Goal: Transaction & Acquisition: Purchase product/service

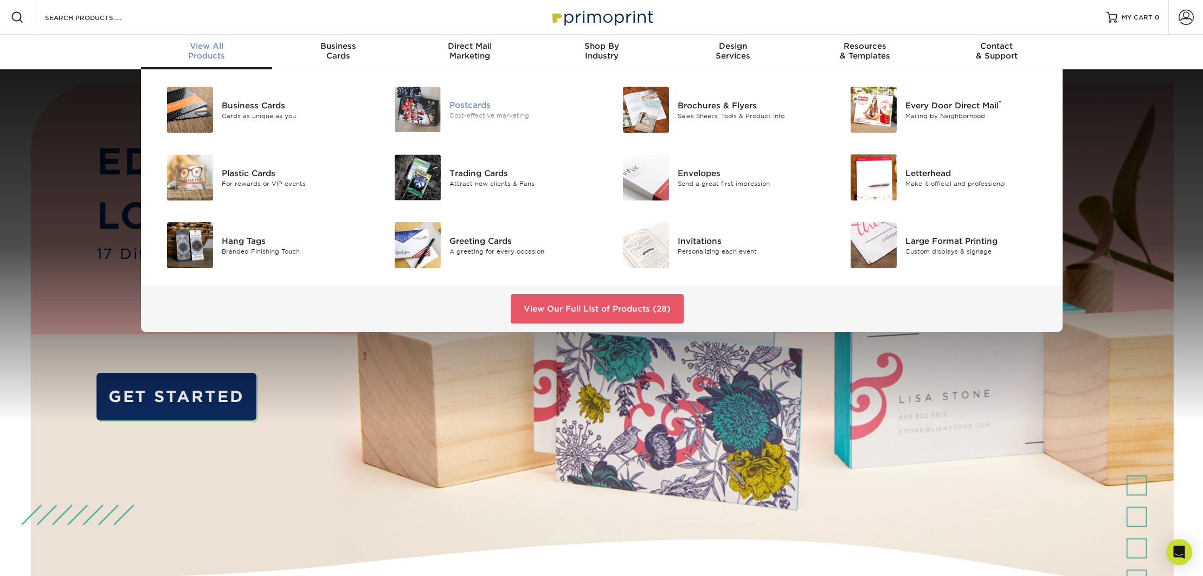
click at [463, 99] on div "Postcards" at bounding box center [522, 105] width 144 height 12
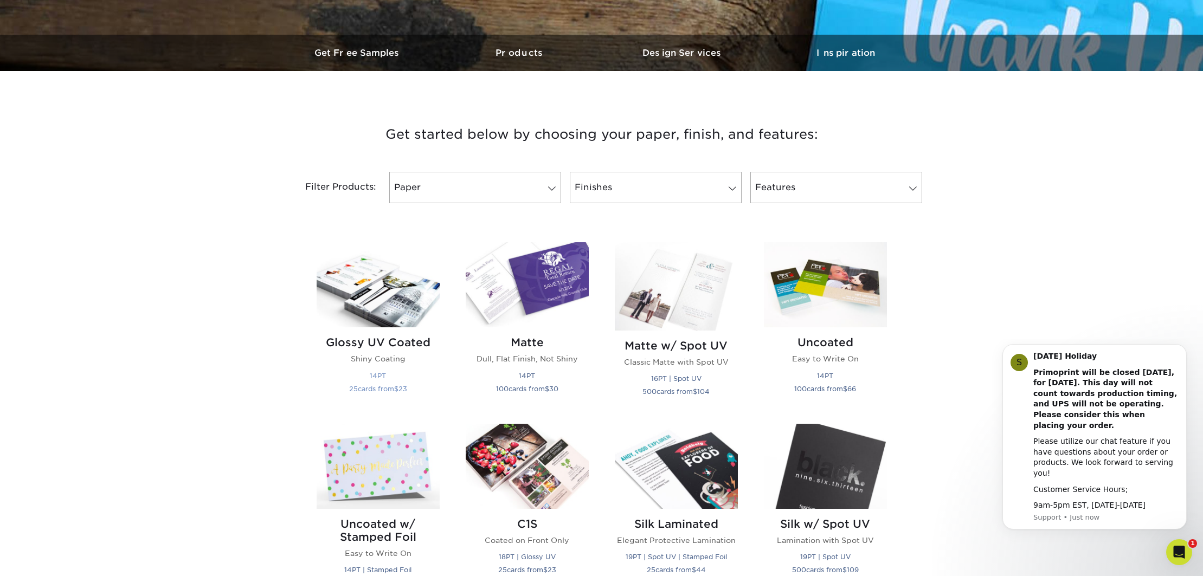
click at [376, 280] on img at bounding box center [378, 284] width 123 height 85
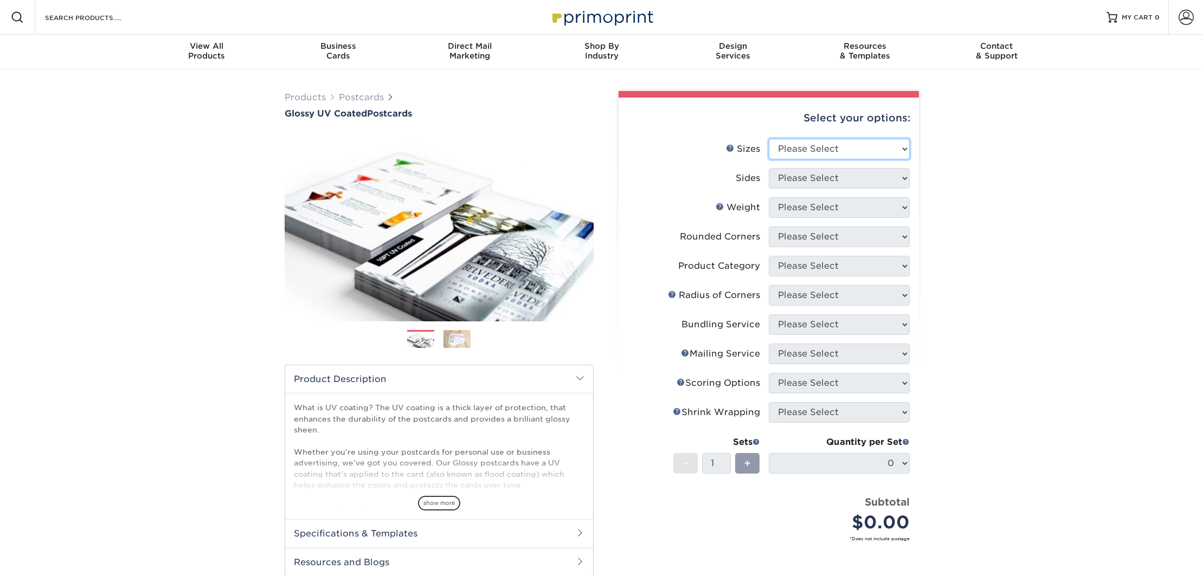
click at [813, 147] on select "Please Select 1.5" x 7" 2" x 4" 2" x 6" 2" x 7" 2" x 8" 2.12" x 5.5" 2.12" x 5.…" at bounding box center [839, 149] width 141 height 21
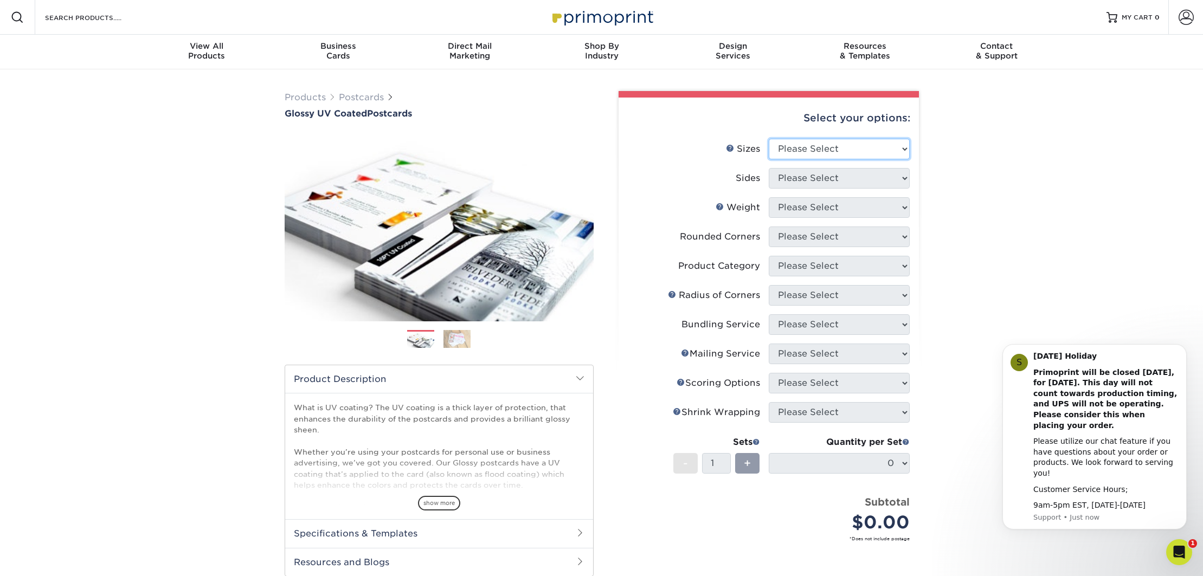
select select "4.00x6.00"
click at [769, 139] on select "Please Select 1.5" x 7" 2" x 4" 2" x 6" 2" x 7" 2" x 8" 2.12" x 5.5" 2.12" x 5.…" at bounding box center [839, 149] width 141 height 21
click at [811, 183] on select "Please Select Print Both Sides Print Front Only" at bounding box center [839, 178] width 141 height 21
select select "13abbda7-1d64-4f25-8bb2-c179b224825d"
click at [769, 168] on select "Please Select Print Both Sides Print Front Only" at bounding box center [839, 178] width 141 height 21
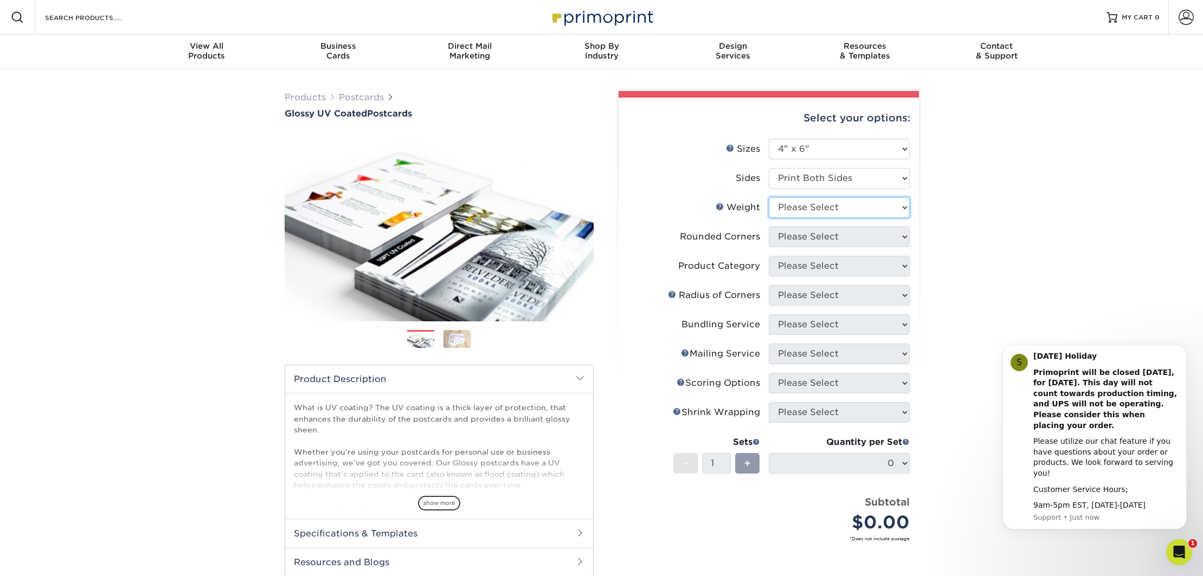
click at [806, 207] on select "Please Select 14PT 16PT 18PT C1S" at bounding box center [839, 207] width 141 height 21
select select "16PT"
click at [769, 197] on select "Please Select 14PT 16PT 18PT C1S" at bounding box center [839, 207] width 141 height 21
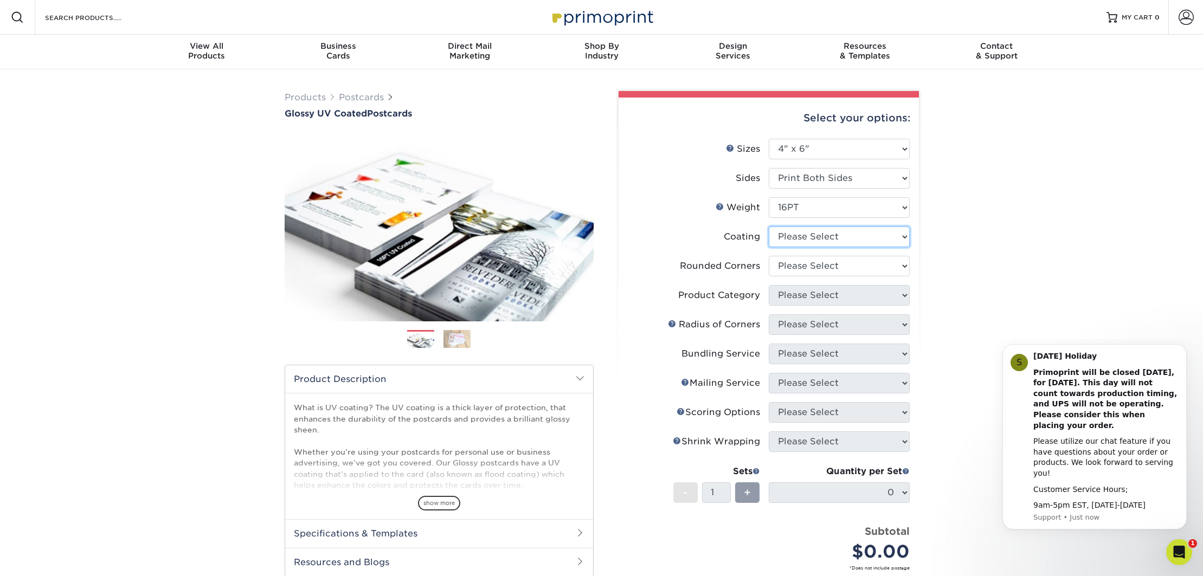
click at [798, 236] on select at bounding box center [839, 237] width 141 height 21
select select "ae367451-b2b8-45df-a344-0f05b6a12993"
click at [769, 227] on select at bounding box center [839, 237] width 141 height 21
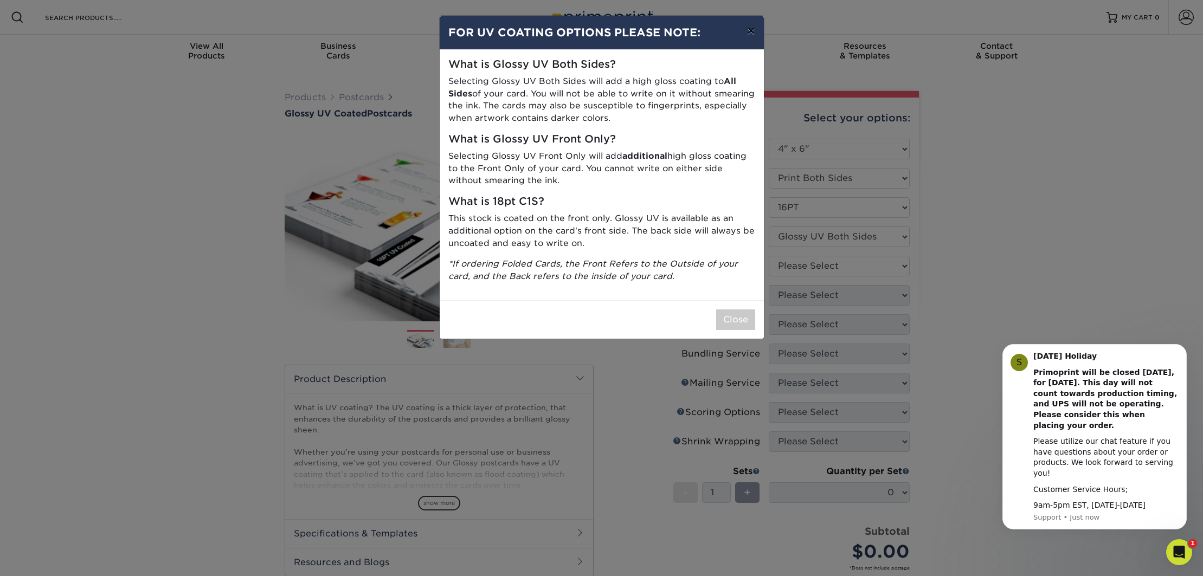
click at [752, 28] on button "×" at bounding box center [751, 31] width 25 height 30
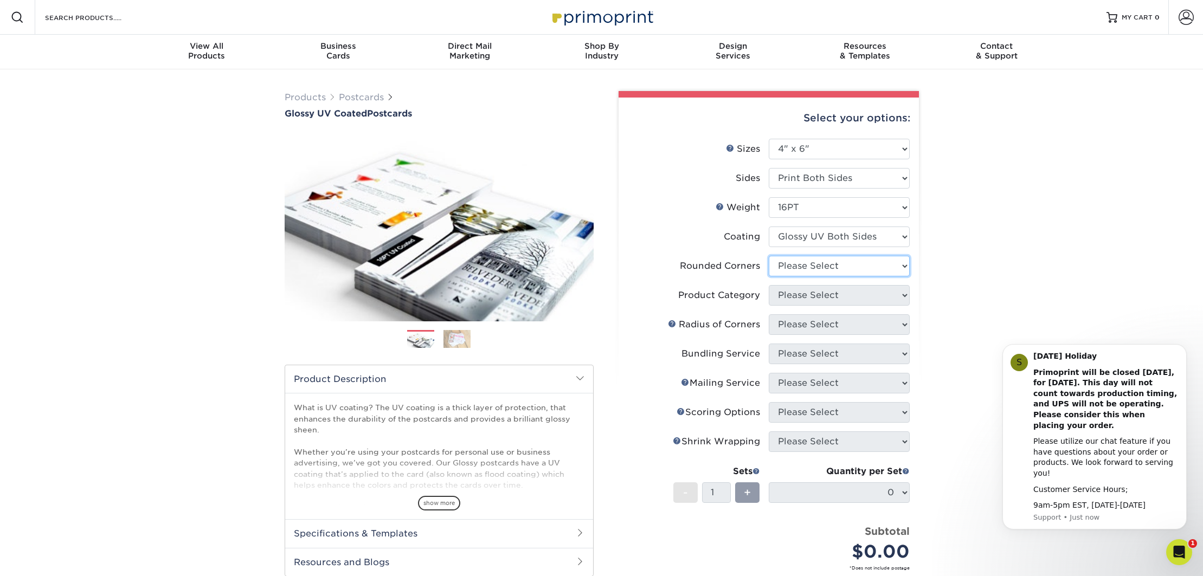
click at [819, 266] on select "Please Select Yes - Round 4 Corners No" at bounding box center [839, 266] width 141 height 21
select select "0"
click at [769, 256] on select "Please Select Yes - Round 4 Corners No" at bounding box center [839, 266] width 141 height 21
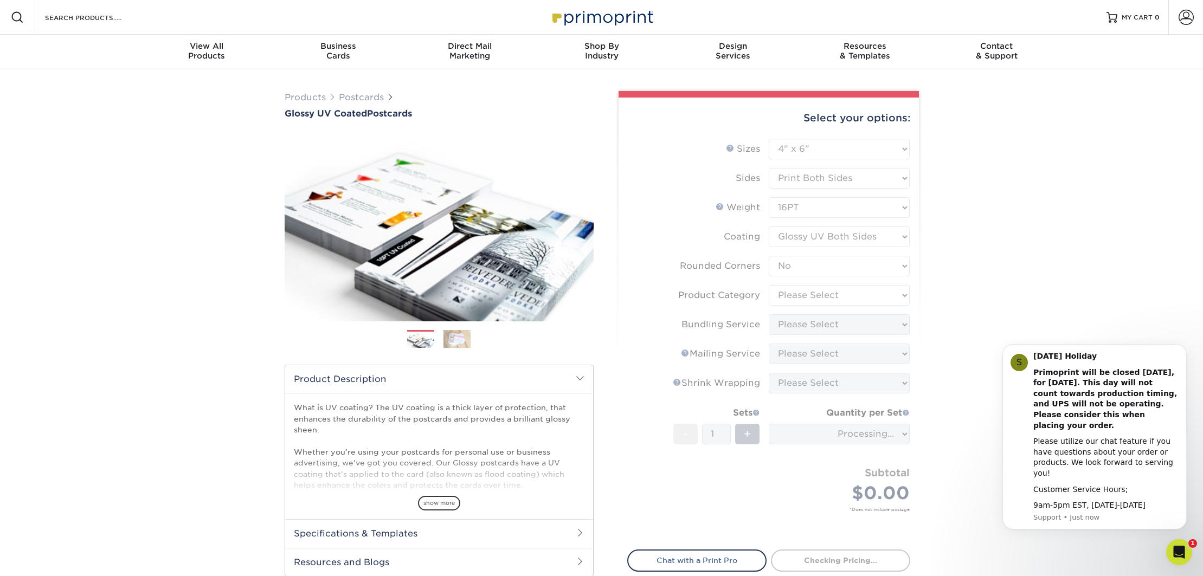
click at [801, 295] on form "Sizes Help Sizes Please Select 1.5" x 7" 2" x 4" 2" x 6" 2" x 7" 2" x 8" 2.12" …" at bounding box center [768, 338] width 283 height 399
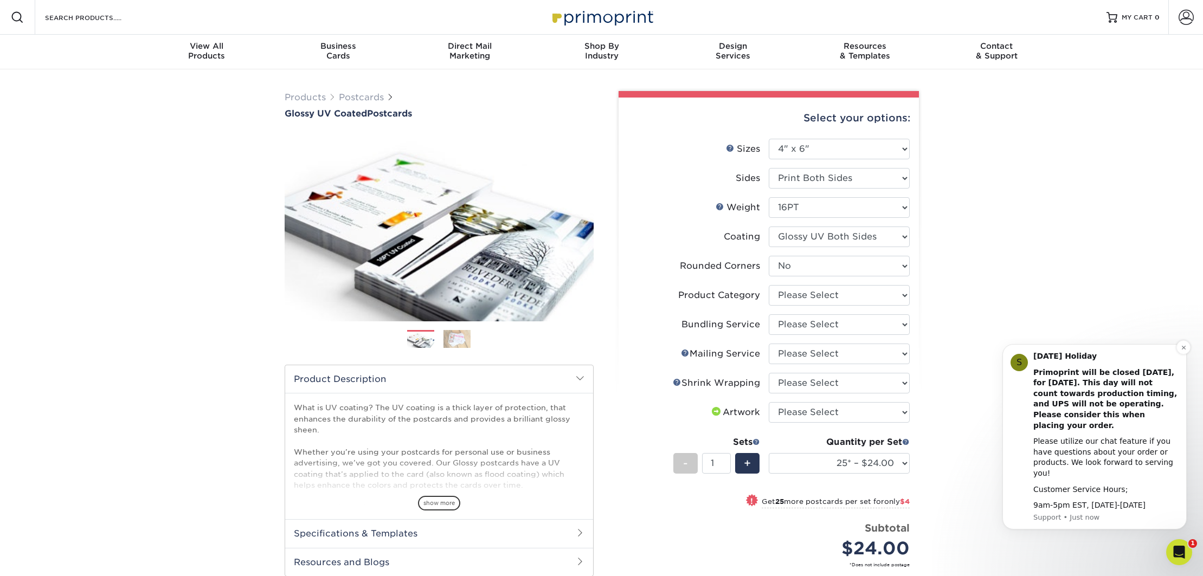
click at [1034, 413] on b "Primoprint will be closed Monday, September 1st, for Labor Day. This day will n…" at bounding box center [1106, 399] width 144 height 62
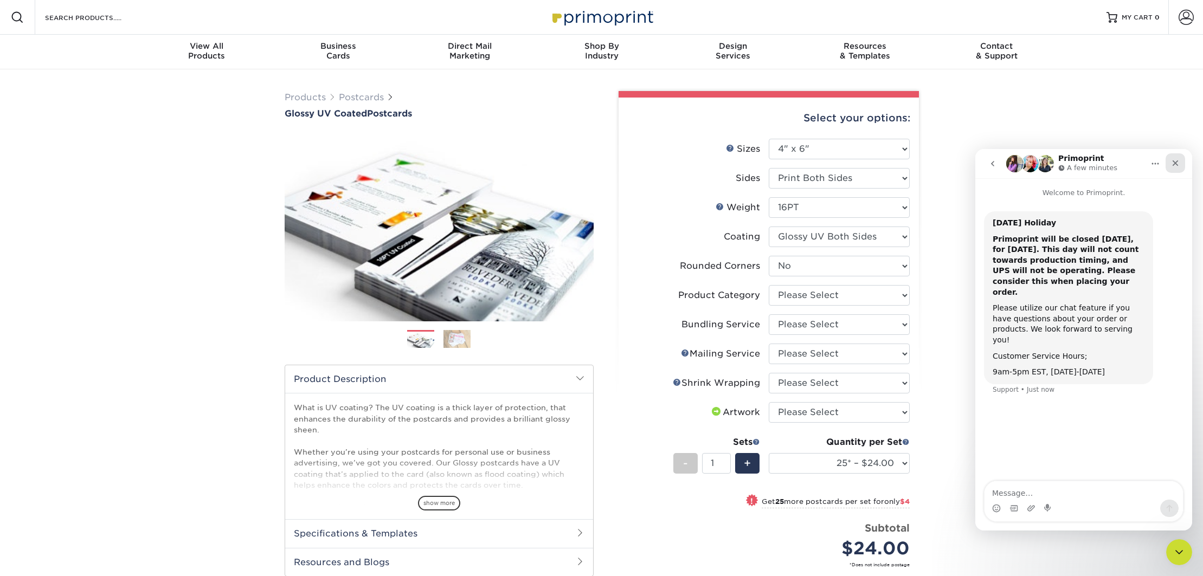
click at [1178, 163] on icon "Close" at bounding box center [1175, 163] width 9 height 9
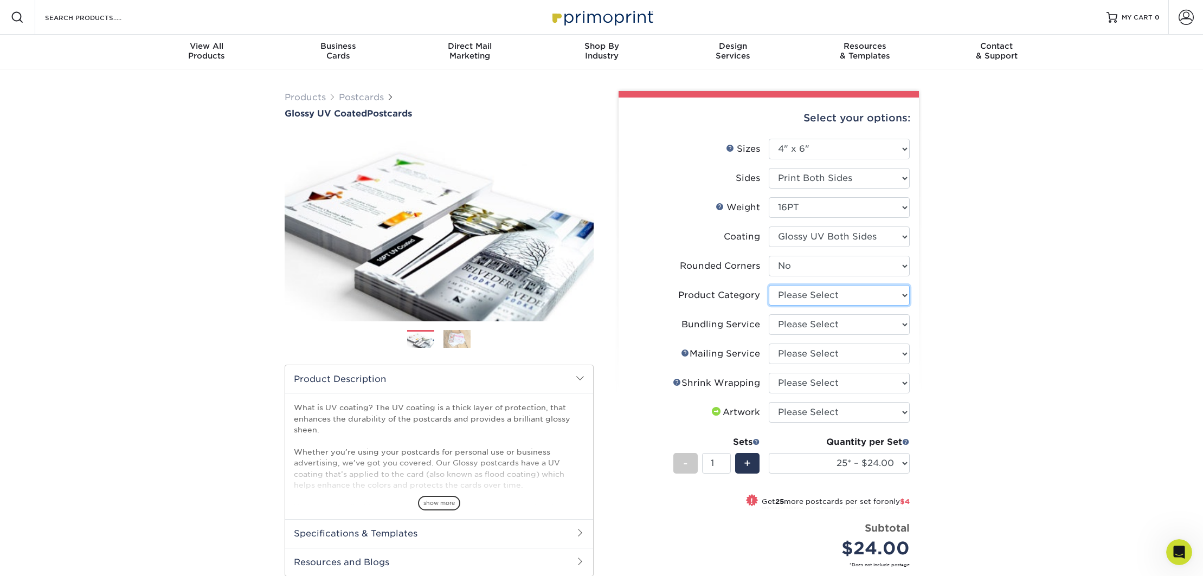
click at [781, 290] on select "Please Select Postcards" at bounding box center [839, 295] width 141 height 21
select select "9b7272e0-d6c8-4c3c-8e97-d3a1bcdab858"
click at [769, 285] on select "Please Select Postcards" at bounding box center [839, 295] width 141 height 21
click at [803, 323] on select "Please Select No Bundling Services Yes, Bundles of 50 (+2 Days) Yes, Bundles of…" at bounding box center [839, 325] width 141 height 21
select select "58689abb-25c0-461c-a4c3-a80b627d6649"
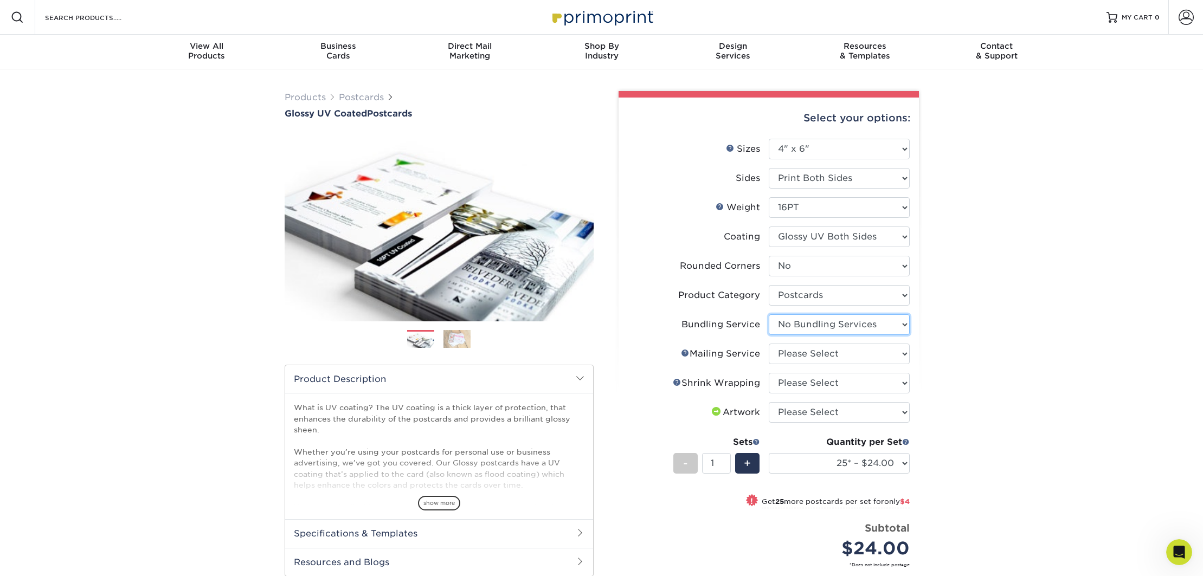
click at [769, 315] on select "Please Select No Bundling Services Yes, Bundles of 50 (+2 Days) Yes, Bundles of…" at bounding box center [839, 325] width 141 height 21
click at [804, 356] on select "Please Select No Direct Mailing Service No, I will mail/stamp/imprint Direct Ma…" at bounding box center [839, 354] width 141 height 21
select select "3e5e9bdd-d78a-4c28-a41d-fe1407925ca6"
click at [769, 344] on select "Please Select No Direct Mailing Service No, I will mail/stamp/imprint Direct Ma…" at bounding box center [839, 354] width 141 height 21
click at [795, 386] on select "Please Select No Shrink Wrapping Shrink Wrap 100 Per Package Shrink Wrap 50 Per…" at bounding box center [839, 383] width 141 height 21
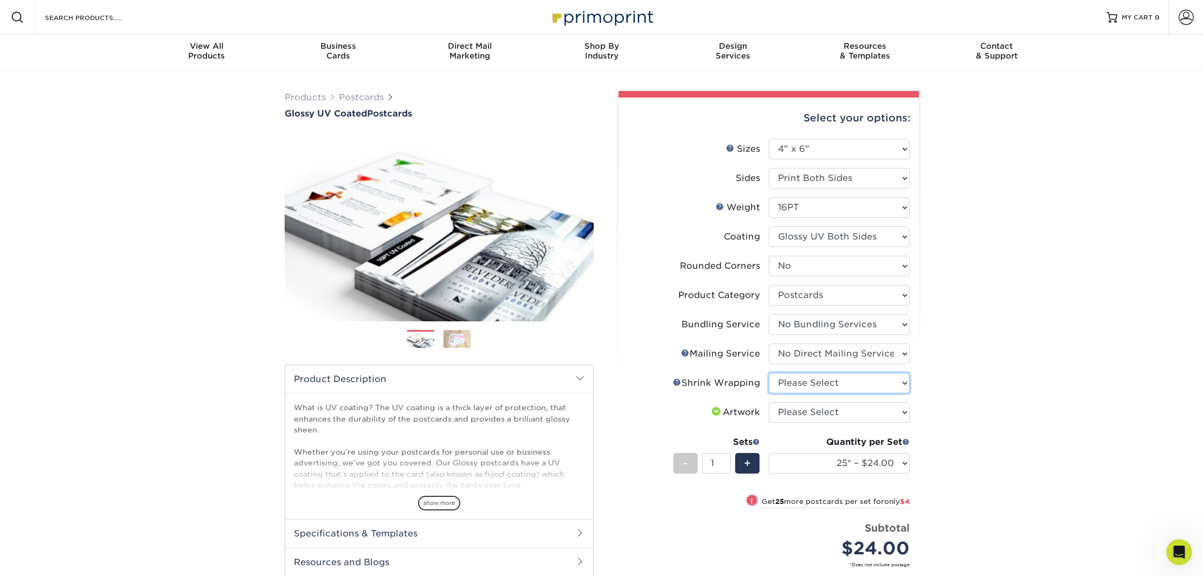
select select "c8749376-e7da-41d0-b3dc-647faf84d907"
click at [769, 373] on select "Please Select No Shrink Wrapping Shrink Wrap 100 Per Package Shrink Wrap 50 Per…" at bounding box center [839, 383] width 141 height 21
click at [822, 411] on select "Please Select I will upload files I need a design - $150" at bounding box center [839, 412] width 141 height 21
select select "upload"
click at [769, 402] on select "Please Select I will upload files I need a design - $150" at bounding box center [839, 412] width 141 height 21
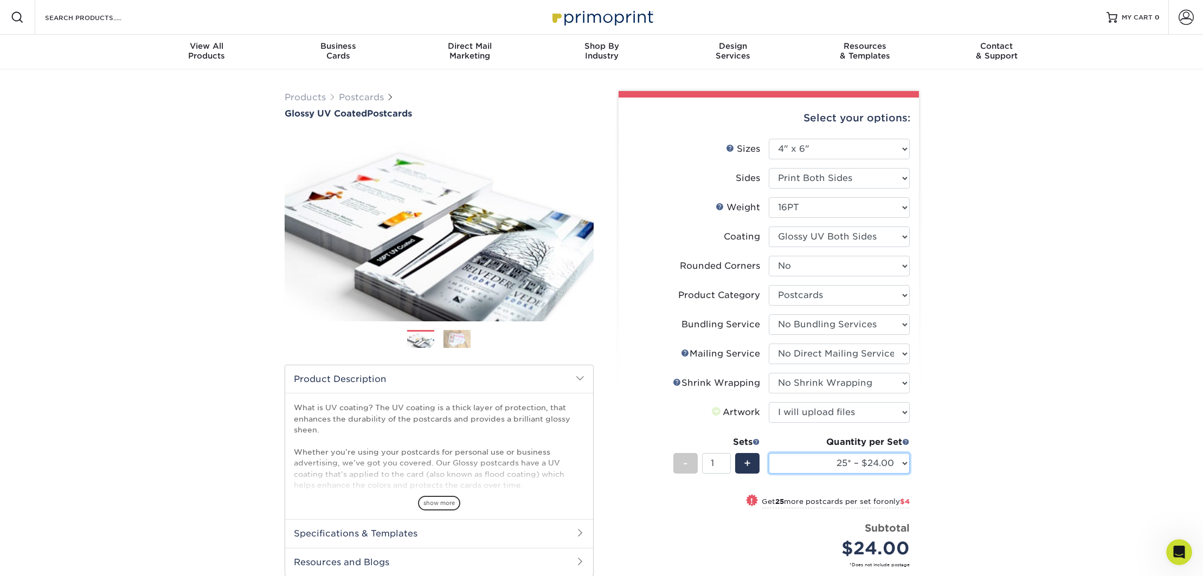
click at [833, 466] on select "25* – $24.00 50* – $28.00 75* – $34.00 100* – $41.00 250* – $74.00 500 – $88.00…" at bounding box center [839, 463] width 141 height 21
select select "1000 – $99.00"
click at [769, 453] on select "25* – $24.00 50* – $28.00 75* – $34.00 100* – $41.00 250* – $74.00 500 – $88.00…" at bounding box center [839, 463] width 141 height 21
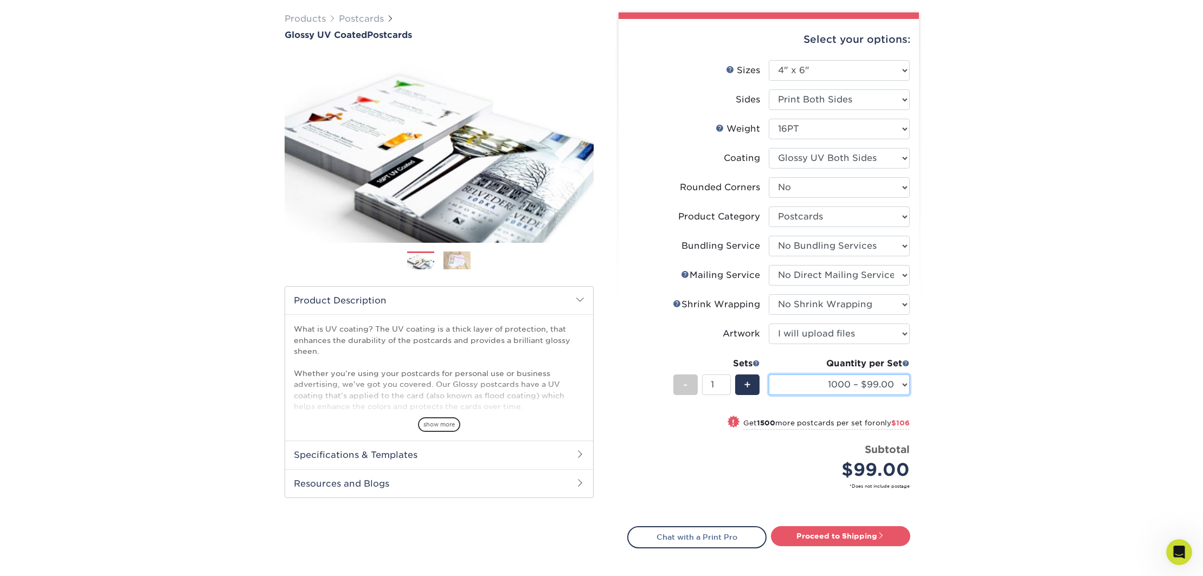
scroll to position [80, 0]
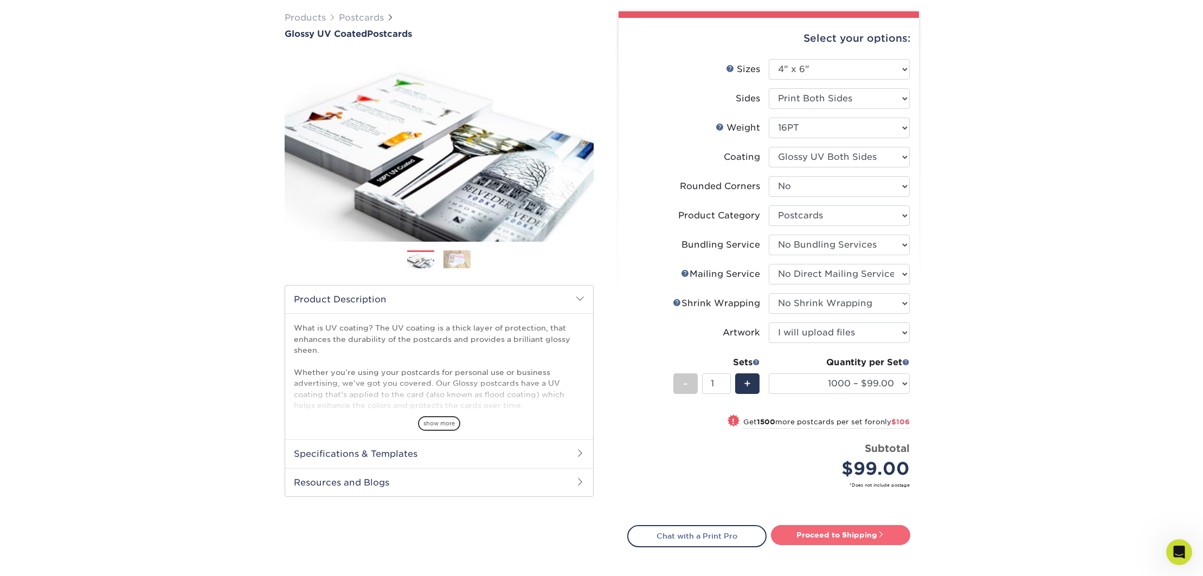
click at [829, 535] on link "Proceed to Shipping" at bounding box center [840, 535] width 139 height 20
type input "Set 1"
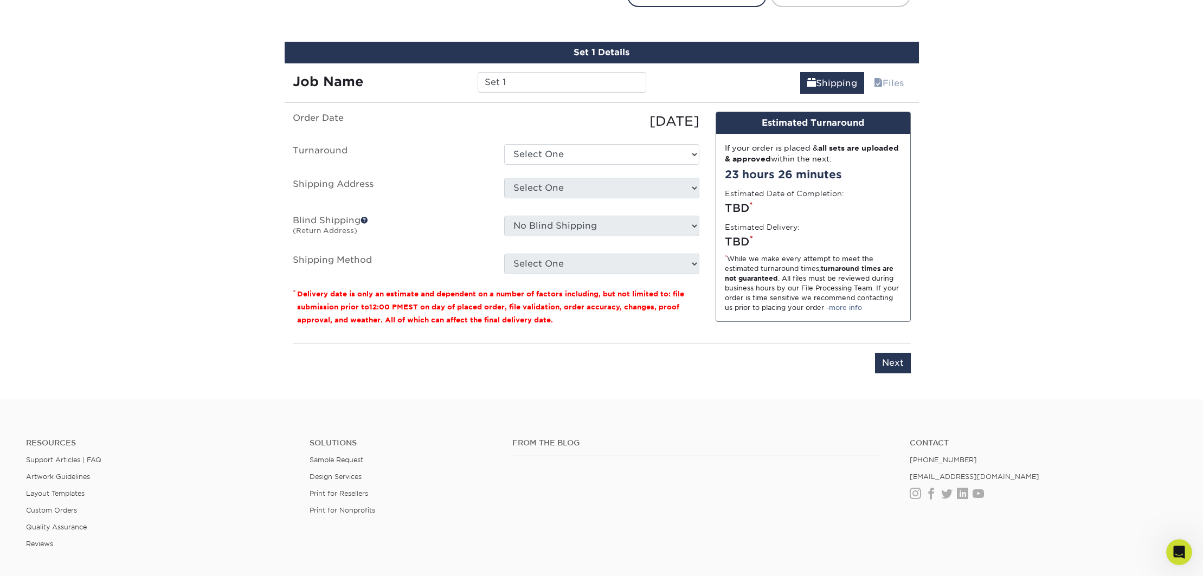
scroll to position [634, 0]
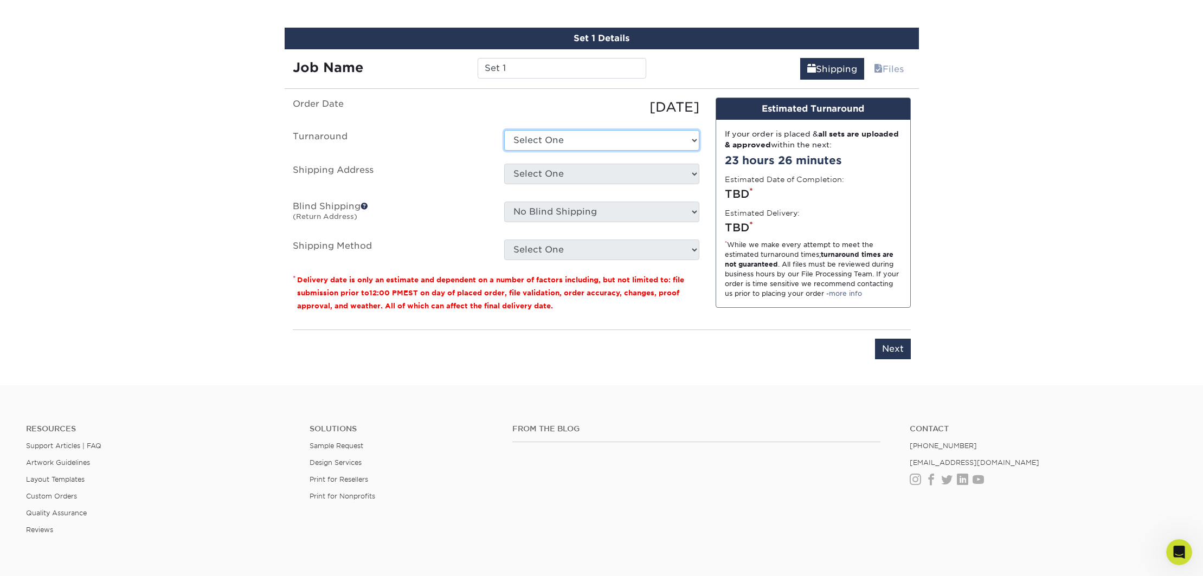
click at [519, 141] on select "Select One 2-4 Business Days 2 Day Next Business Day" at bounding box center [601, 140] width 195 height 21
select select "670cc8ab-c52a-437b-b228-cbf2e59b80a0"
click at [504, 130] on select "Select One 2-4 Business Days 2 Day Next Business Day" at bounding box center [601, 140] width 195 height 21
click at [545, 176] on select "Select One + Add New Address - Login" at bounding box center [601, 174] width 195 height 21
select select "newaddress"
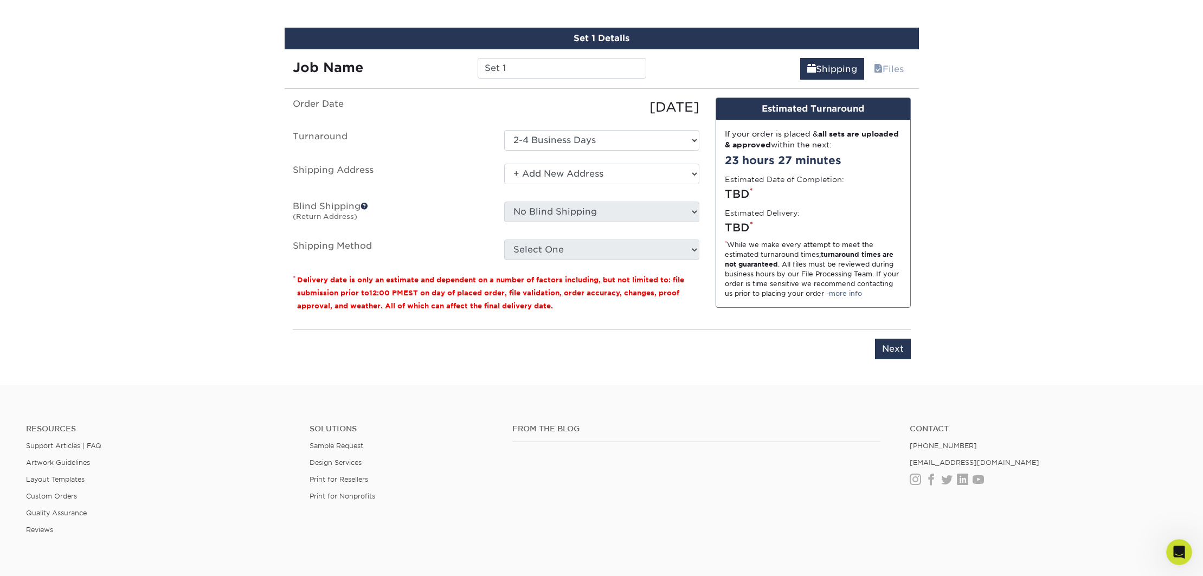
click at [504, 164] on select "Select One + Add New Address - Login" at bounding box center [601, 174] width 195 height 21
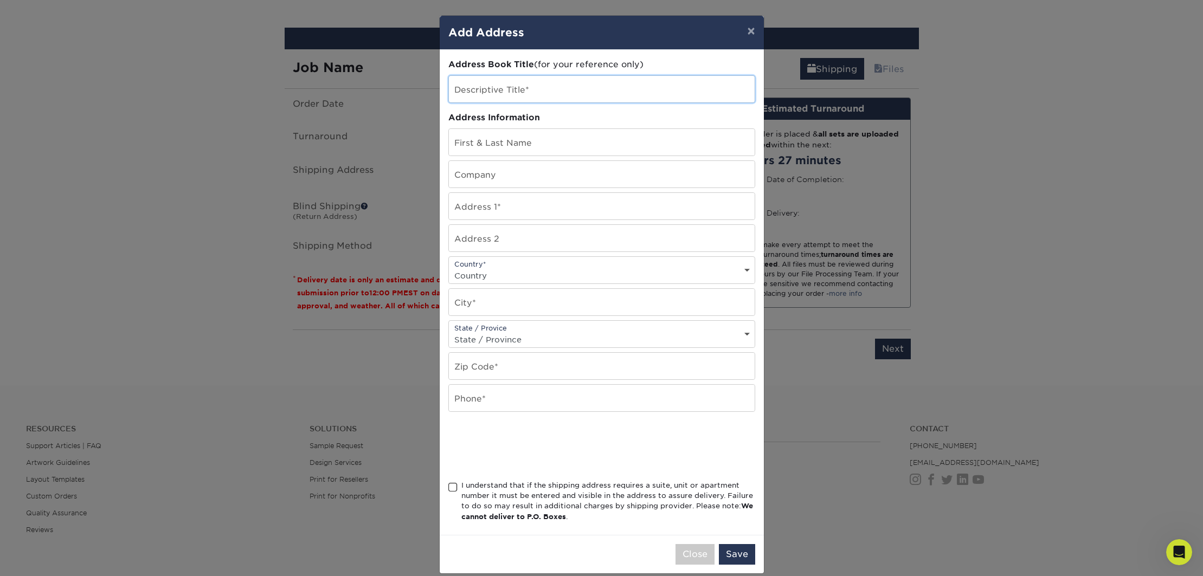
click at [492, 89] on input "text" at bounding box center [602, 89] width 306 height 27
type input "The Club"
drag, startPoint x: 485, startPoint y: 93, endPoint x: 289, endPoint y: 79, distance: 196.3
click at [287, 80] on div "× Add Address Address Book Title (for your reference only) Descriptive Title* T…" at bounding box center [601, 288] width 1203 height 576
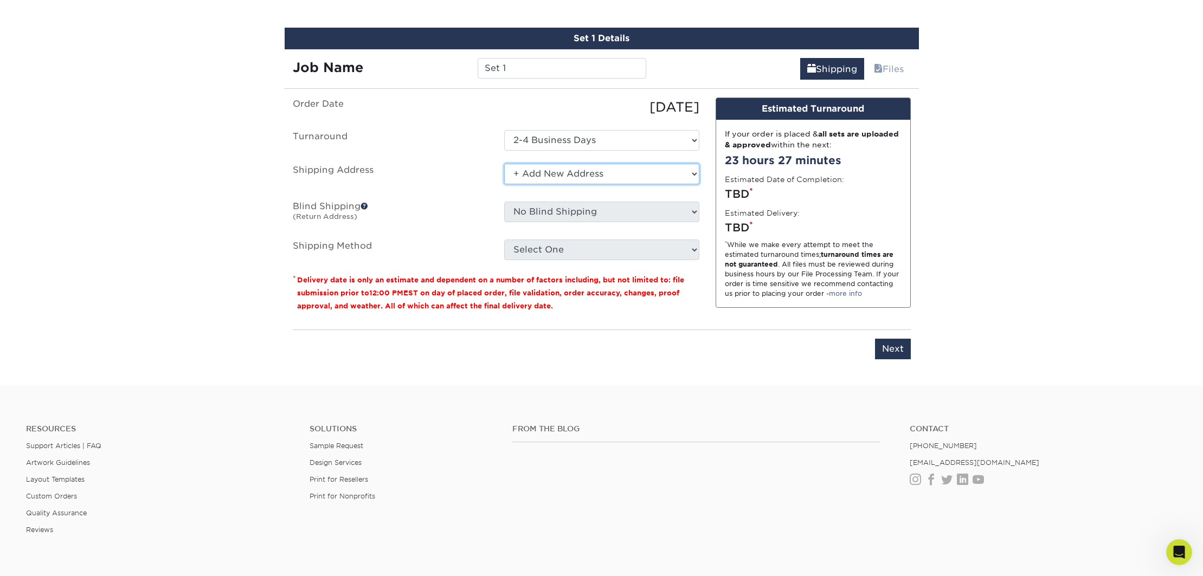
click at [644, 171] on select "Select One + Add New Address - Login" at bounding box center [601, 174] width 195 height 21
click at [504, 164] on select "Select One + Add New Address - Login" at bounding box center [601, 174] width 195 height 21
click at [544, 175] on select "Select One + Add New Address - Login" at bounding box center [601, 174] width 195 height 21
click at [504, 184] on select "Select One + Add New Address - Login" at bounding box center [601, 174] width 195 height 21
select select "-1"
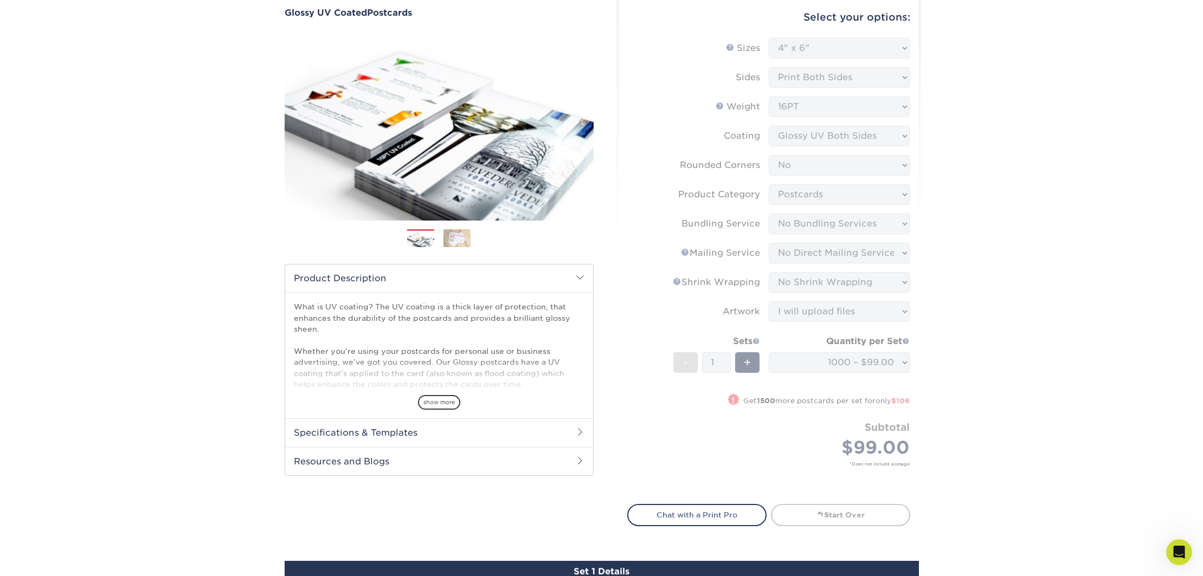
scroll to position [123, 0]
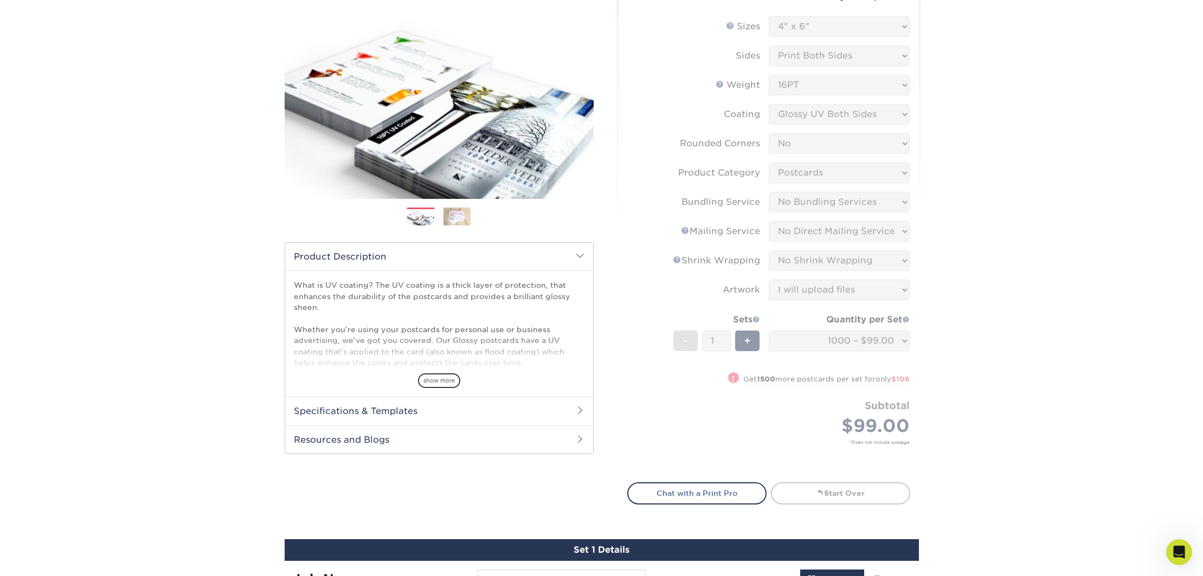
click at [785, 450] on form "Sizes Help Sizes Please Select 1.5" x 7" 2" x 4" 2" x 6" 2" x 7" 2" x 8" 2.12" …" at bounding box center [768, 243] width 283 height 454
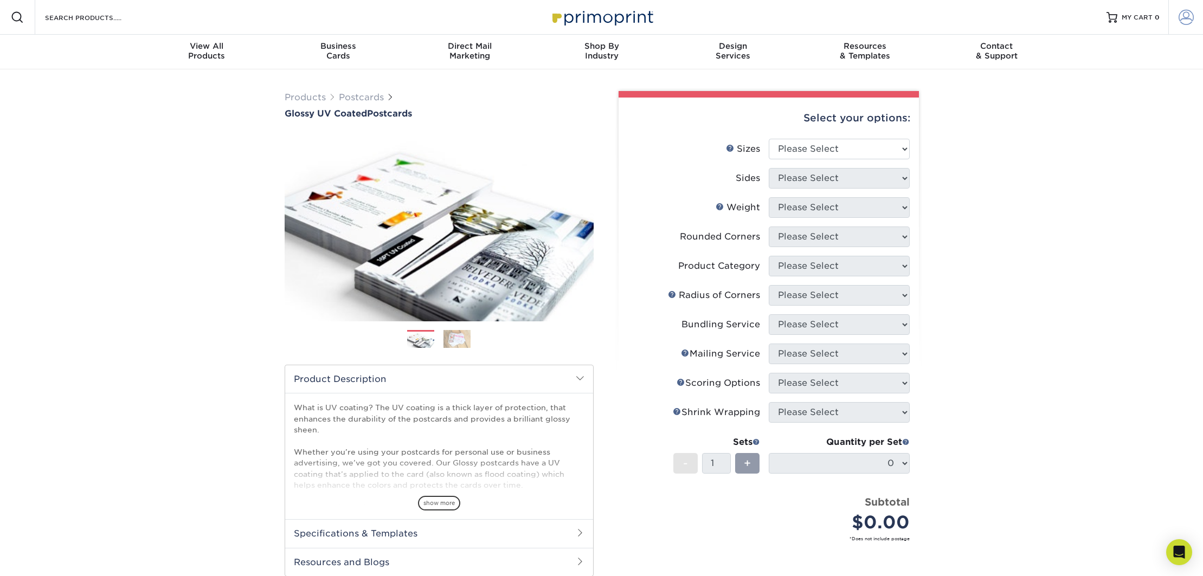
click at [1183, 18] on span at bounding box center [1186, 17] width 15 height 15
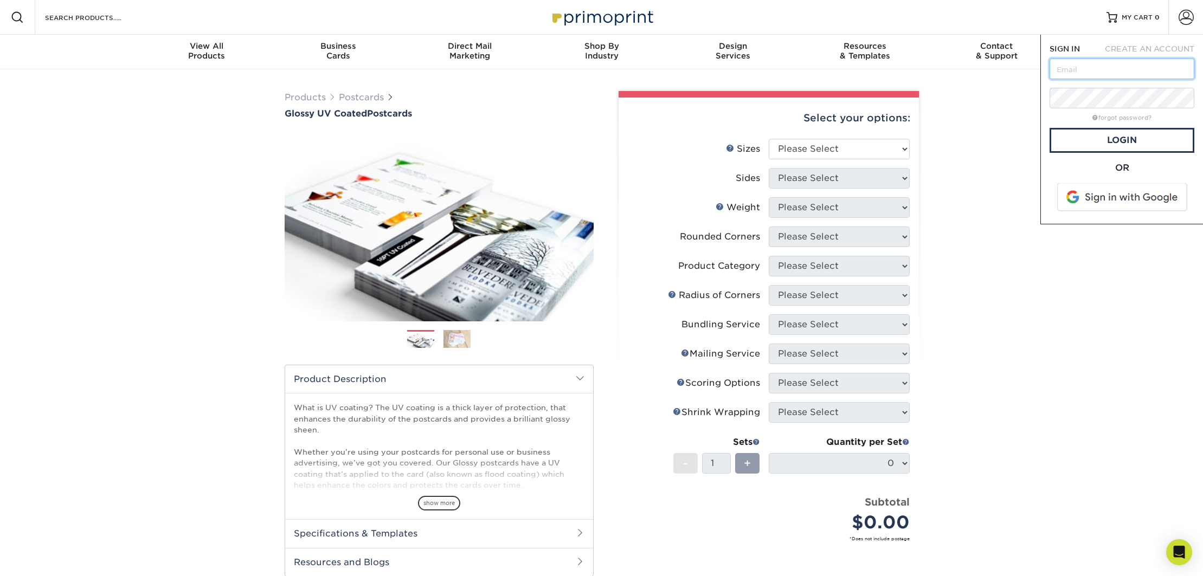
click at [1104, 70] on input "text" at bounding box center [1122, 69] width 145 height 21
type input "[EMAIL_ADDRESS][DOMAIN_NAME]"
click at [1130, 143] on link "Login" at bounding box center [1122, 140] width 145 height 25
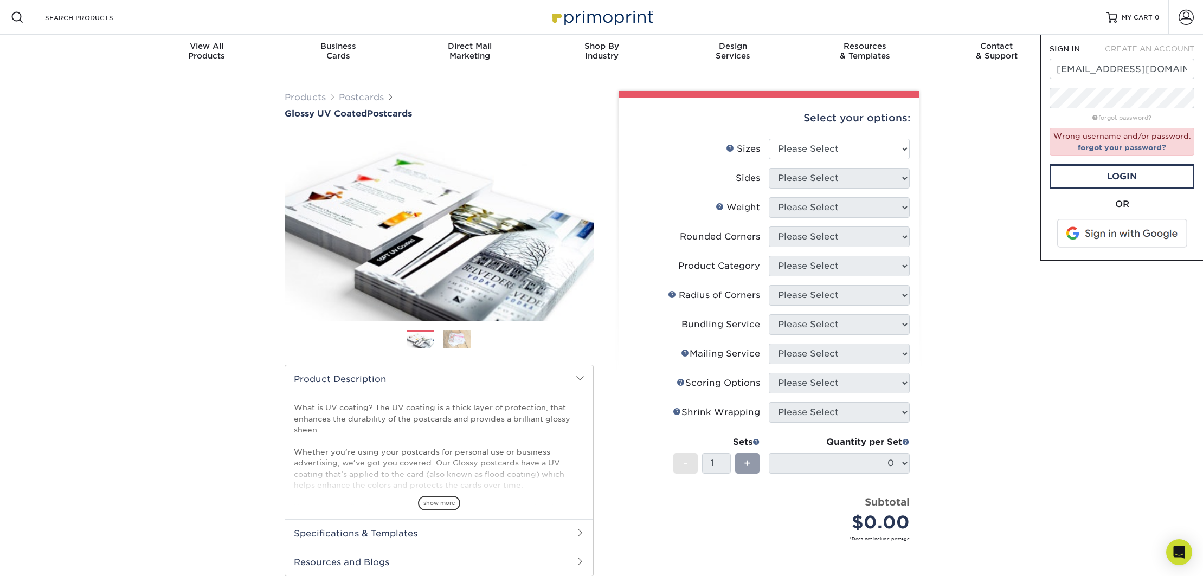
click at [1145, 41] on div "SIGN IN CREATE AN ACCOUNT alyssaantonucci-avenia@bgc-lnv.org forgot password? W…" at bounding box center [1122, 148] width 163 height 226
click at [1150, 50] on span "CREATE AN ACCOUNT" at bounding box center [1149, 48] width 89 height 9
type input "alyssaantonucci-avenia@bgc-lnv.org"
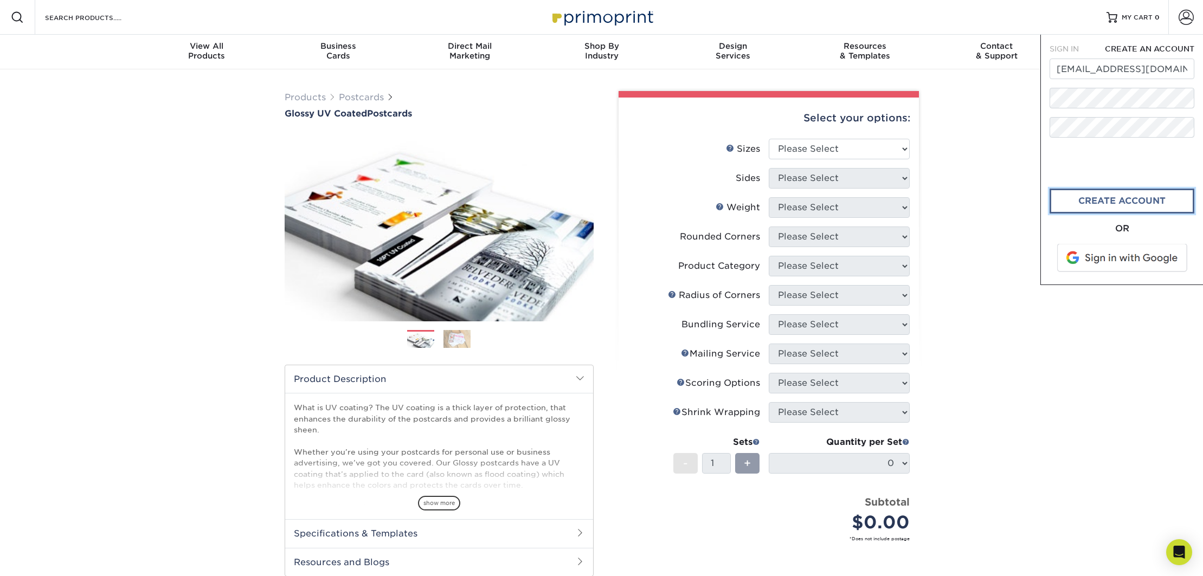
click at [1087, 204] on link "create account" at bounding box center [1122, 201] width 145 height 25
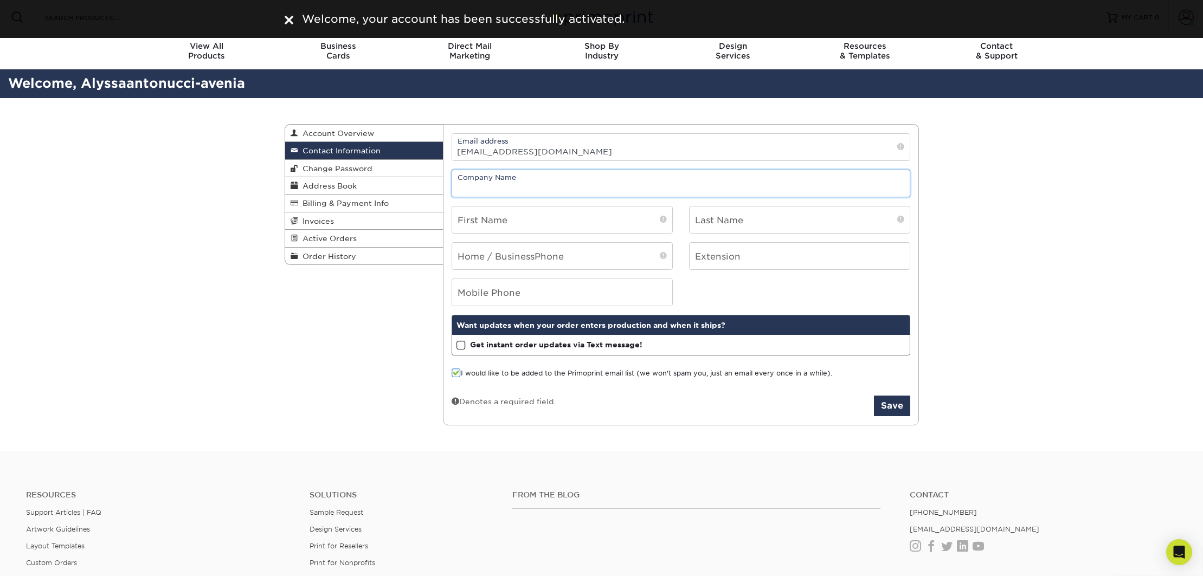
click at [515, 190] on input "text" at bounding box center [681, 183] width 458 height 27
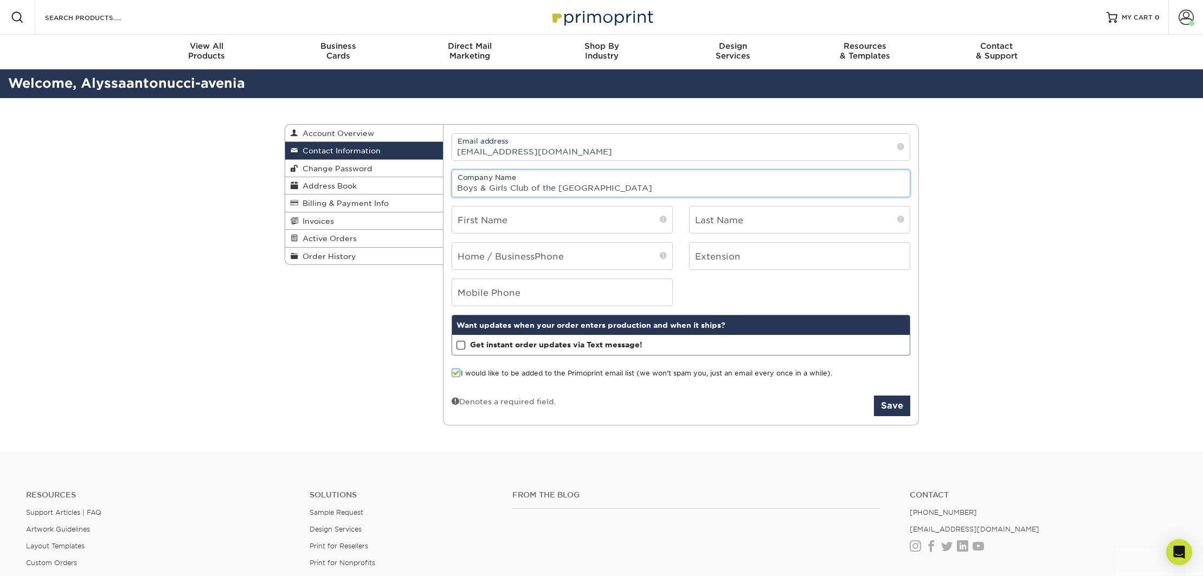
type input "Boys & Girls Club of the Lower Naugatuck Valley"
click at [526, 217] on input "text" at bounding box center [562, 220] width 220 height 27
type input "Alyssa"
type input "Antonucci-Avenia"
click at [505, 260] on input "tel" at bounding box center [562, 256] width 220 height 27
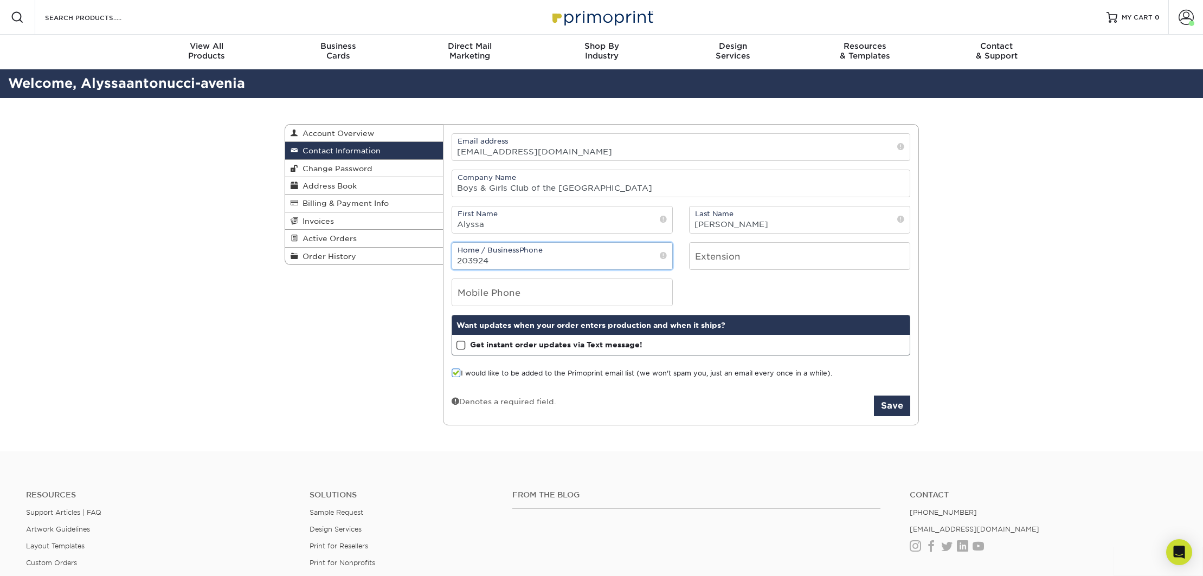
click at [537, 259] on input "203924" at bounding box center [562, 256] width 220 height 27
type input "2039247462"
click at [527, 290] on input "tel" at bounding box center [562, 292] width 220 height 27
click at [585, 406] on button "Save" at bounding box center [892, 406] width 36 height 21
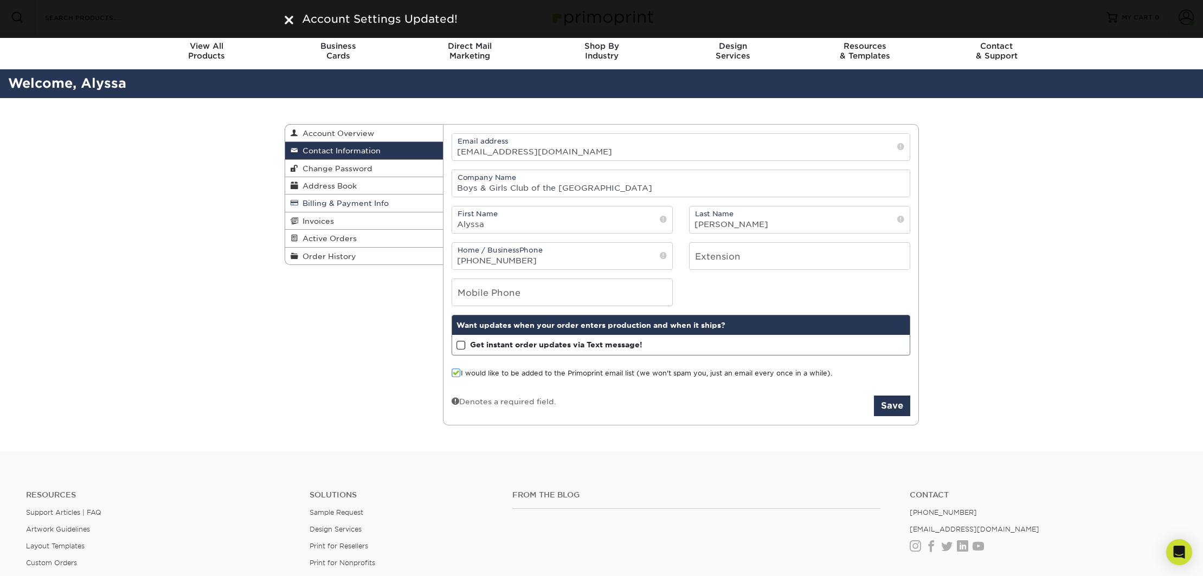
click at [317, 203] on span "Billing & Payment Info" at bounding box center [343, 203] width 91 height 9
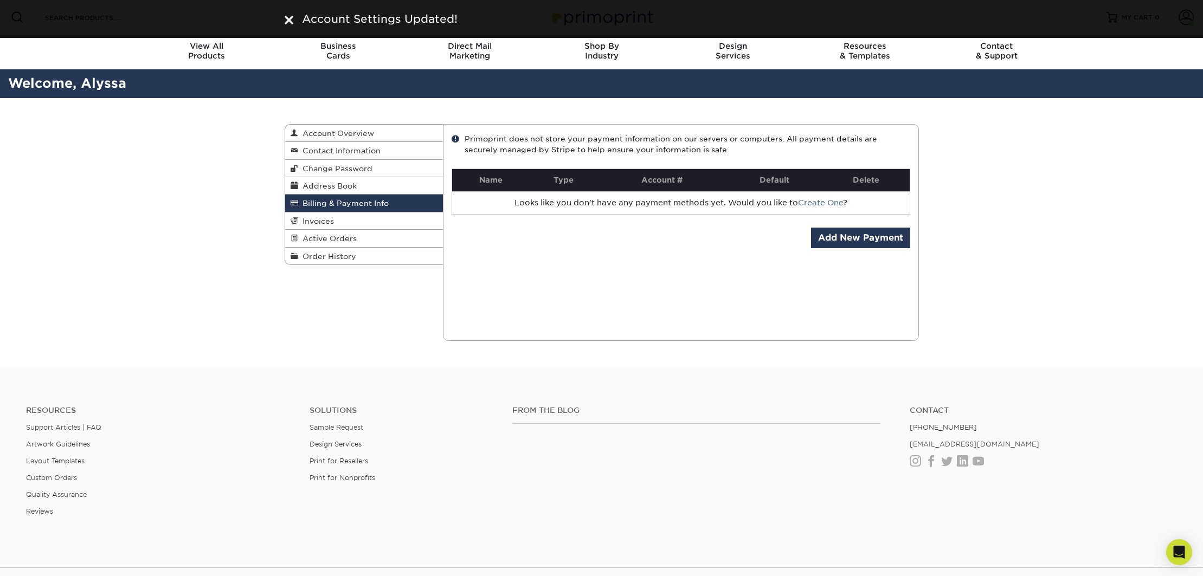
scroll to position [3, 0]
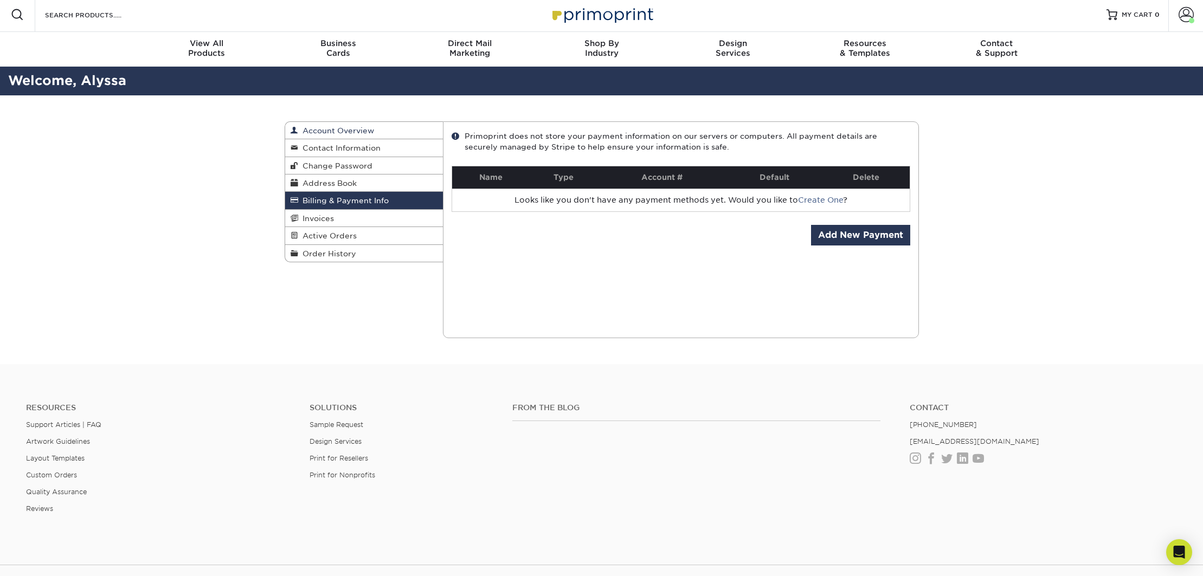
click at [332, 131] on span "Account Overview" at bounding box center [336, 130] width 76 height 9
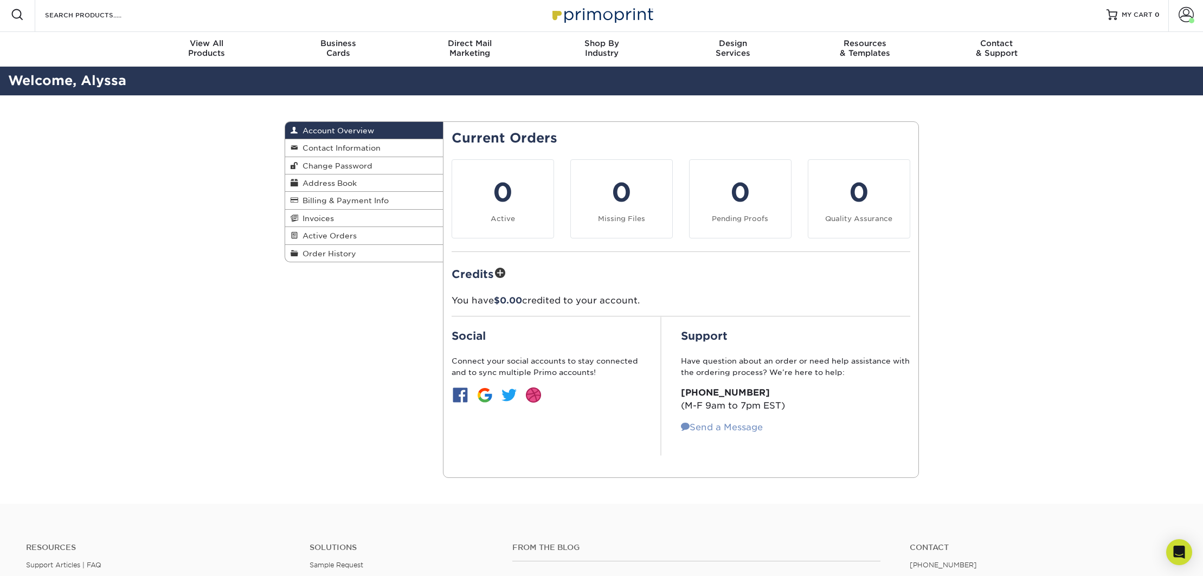
click at [747, 427] on link "Send a Message" at bounding box center [722, 427] width 82 height 10
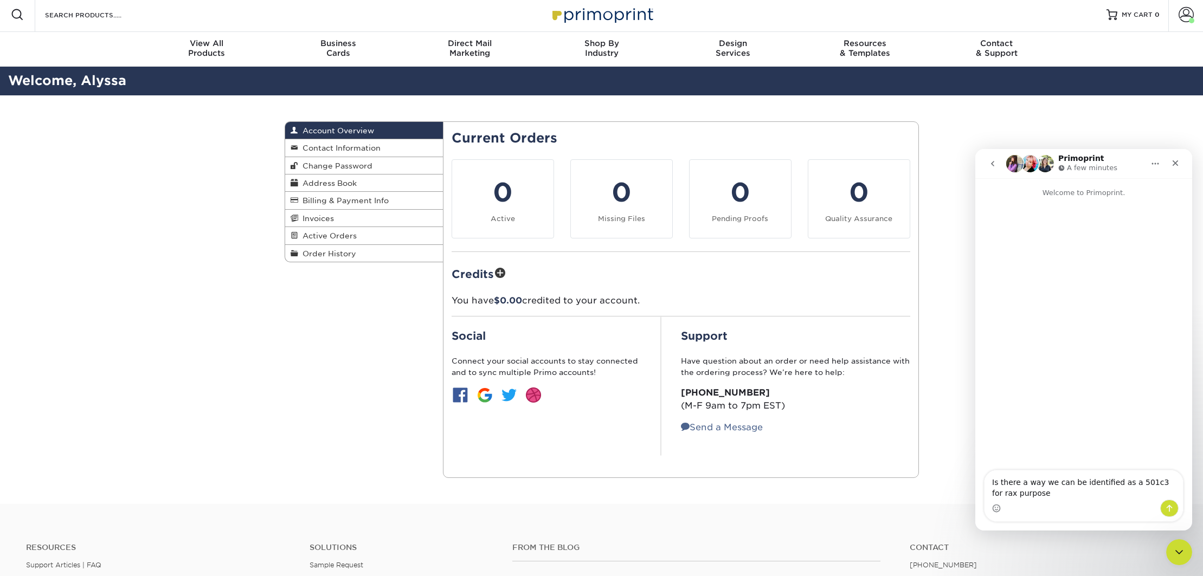
type textarea "Is there a way we can be identified as a 501c3 for rax purposes"
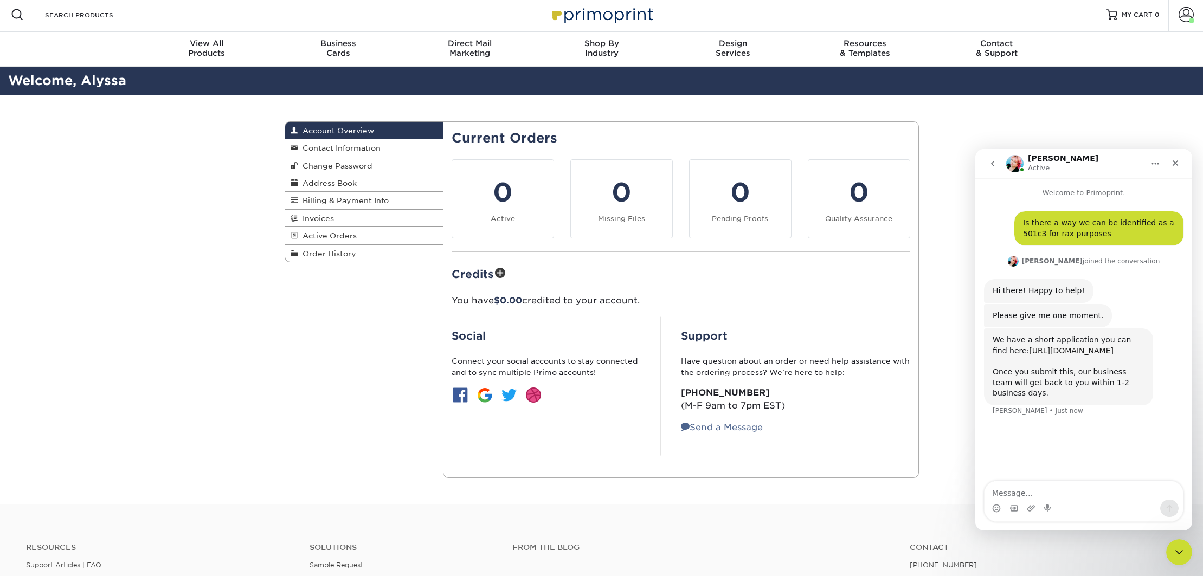
click at [1050, 352] on link "[URL][DOMAIN_NAME]" at bounding box center [1071, 351] width 85 height 9
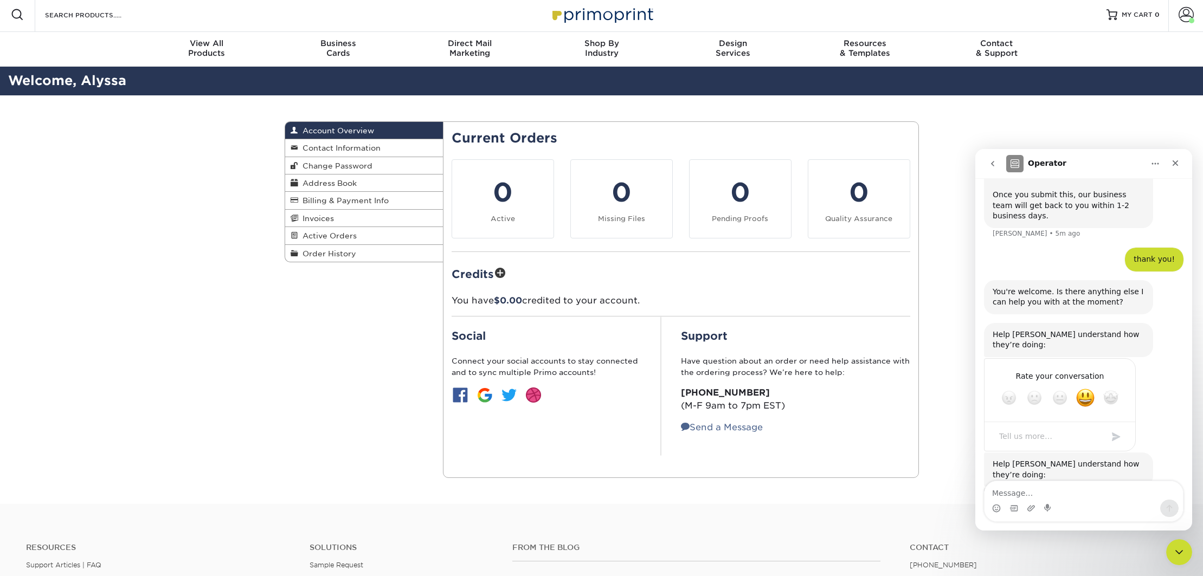
scroll to position [278, 0]
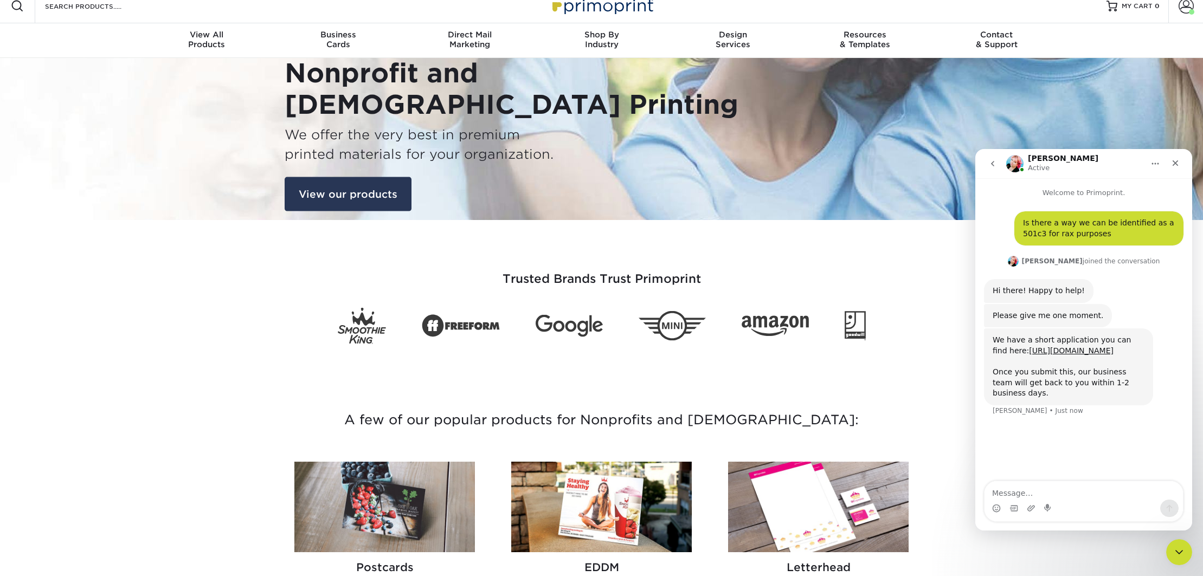
scroll to position [12, 0]
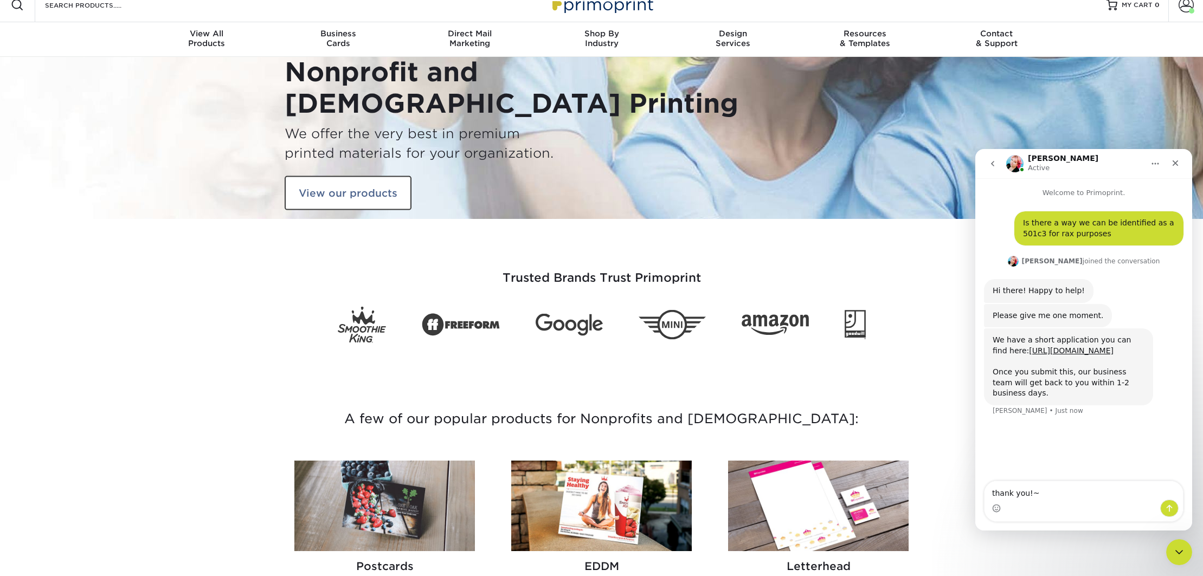
type textarea "thank you!"
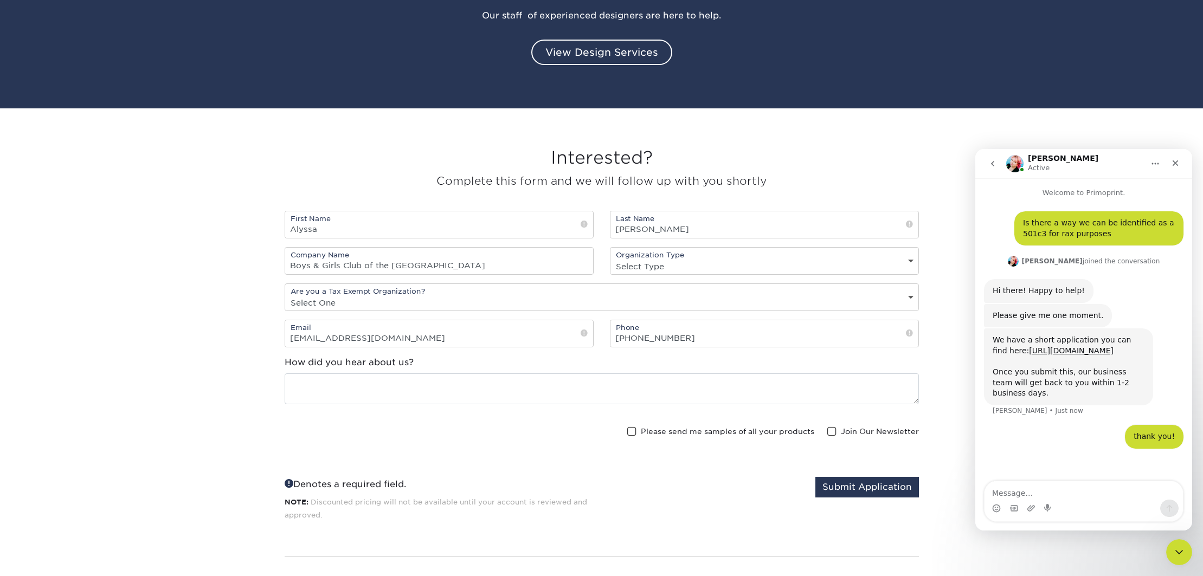
scroll to position [1322, 0]
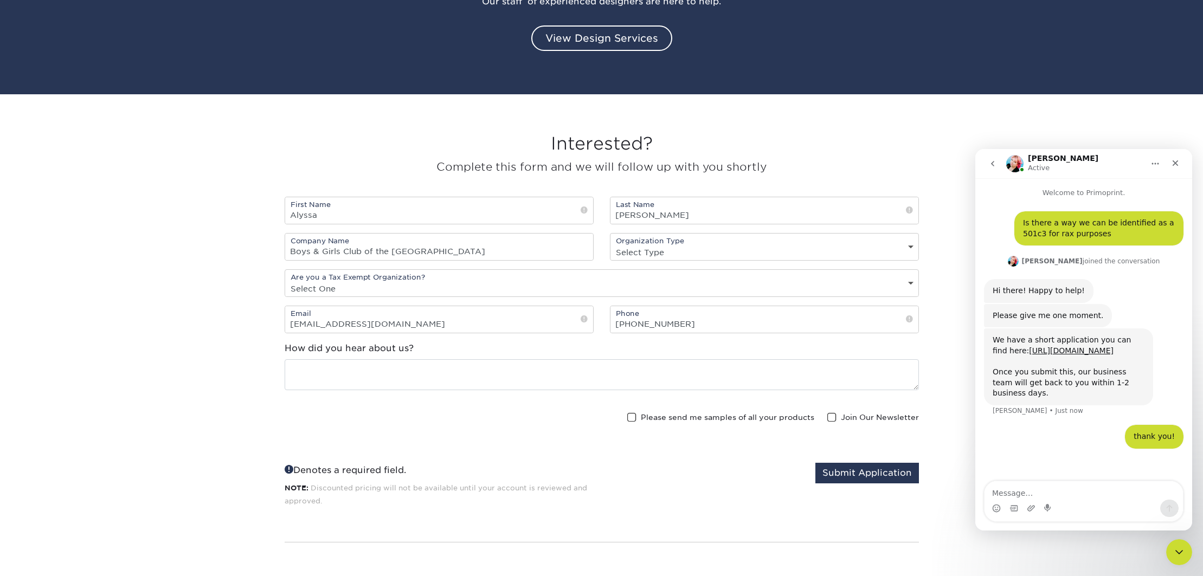
click at [649, 252] on select "Select Type Nonprofit [DEMOGRAPHIC_DATA] Charity" at bounding box center [765, 253] width 308 height 16
select select "non-profit"
click at [611, 245] on select "Select Type Nonprofit [DEMOGRAPHIC_DATA] Charity" at bounding box center [765, 253] width 308 height 16
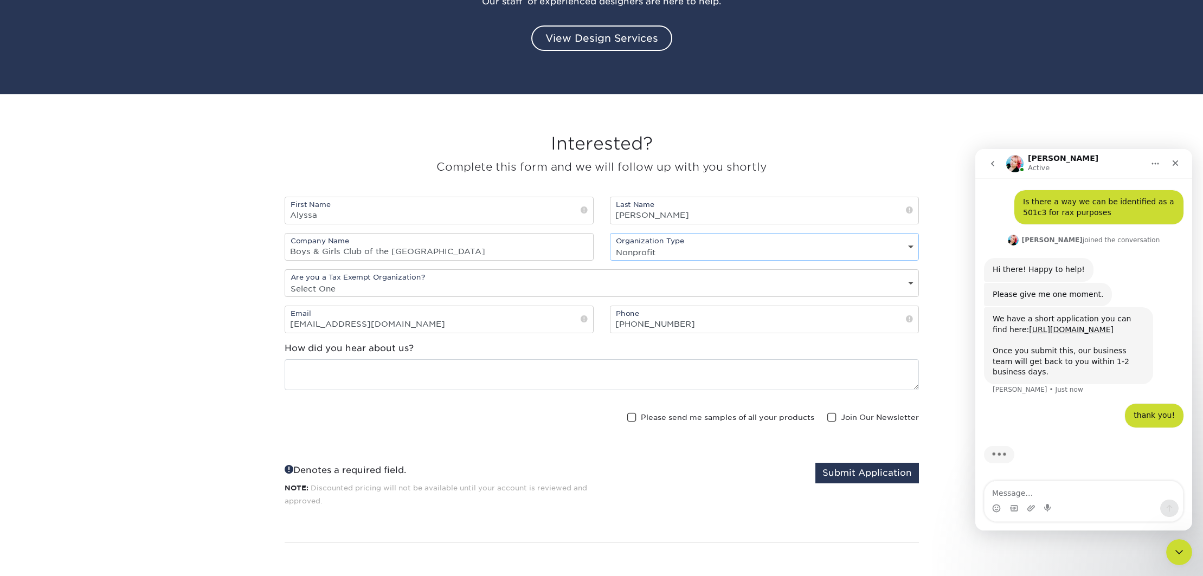
click at [396, 289] on select "Select One Yes No" at bounding box center [601, 289] width 633 height 16
select select "yes"
click at [285, 281] on select "Select One Yes No" at bounding box center [601, 289] width 633 height 16
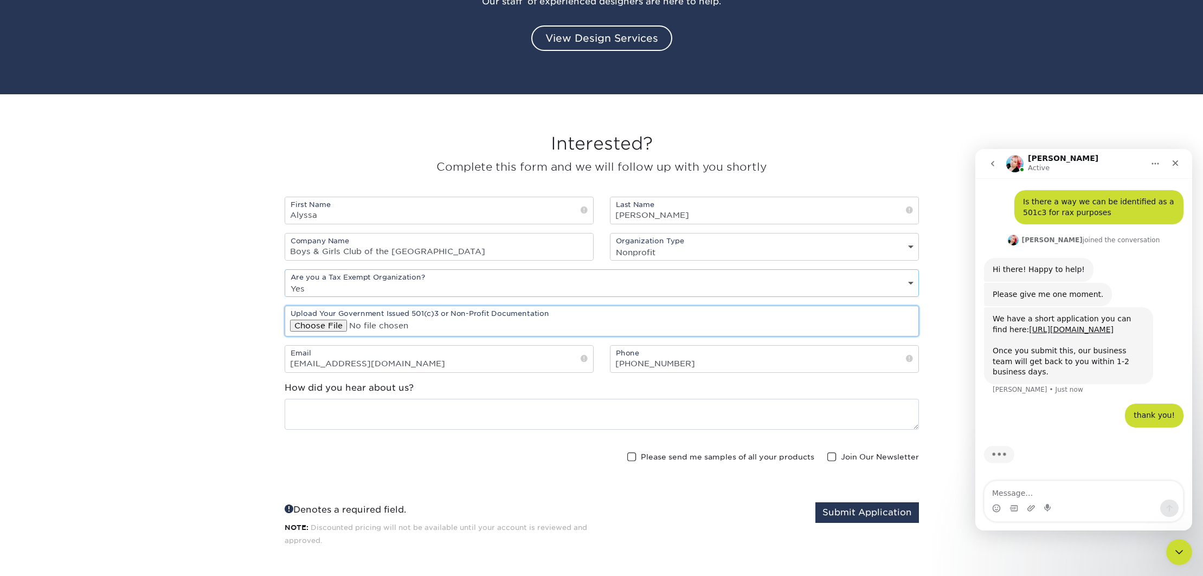
click at [323, 324] on input "file" at bounding box center [601, 321] width 633 height 30
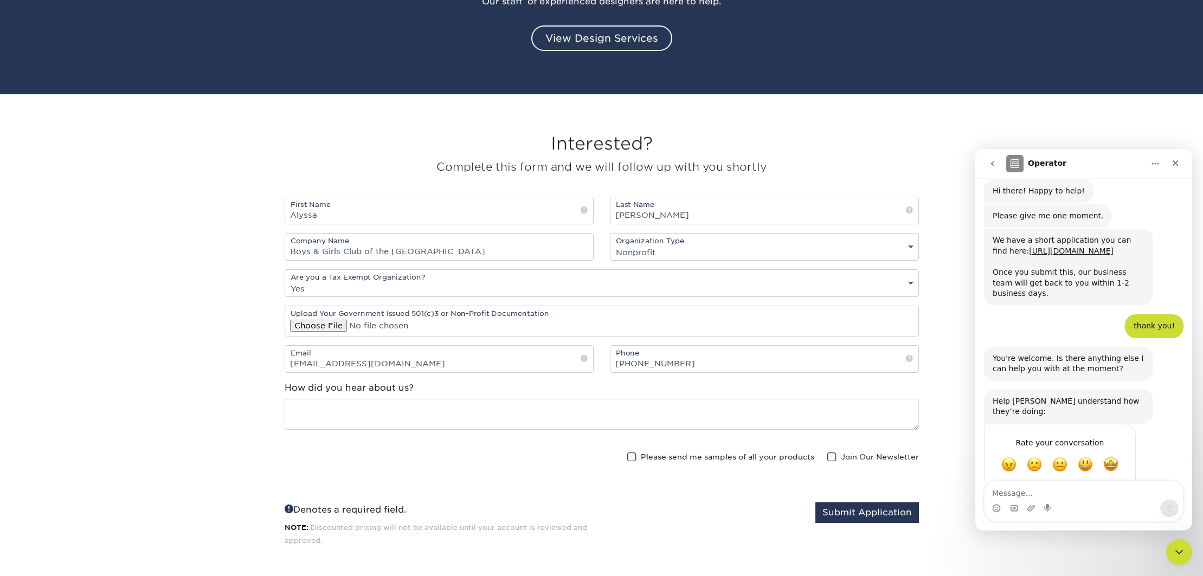
scroll to position [119, 0]
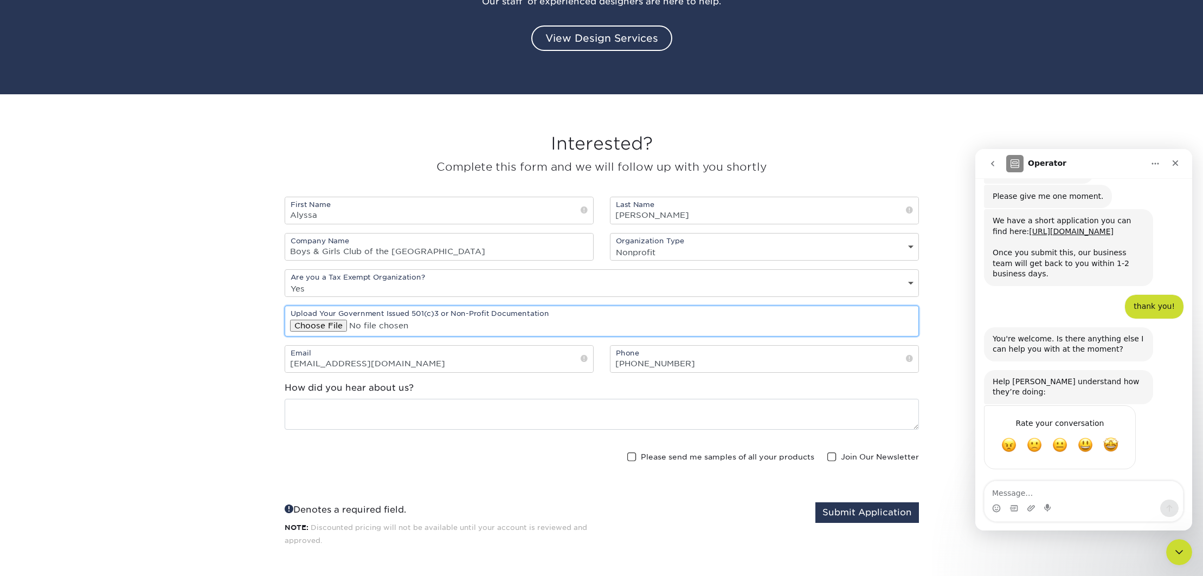
type input "C:\fakepath\23_CT Charity CERTIFICATE-21661830-HSHPSFJF.pdf"
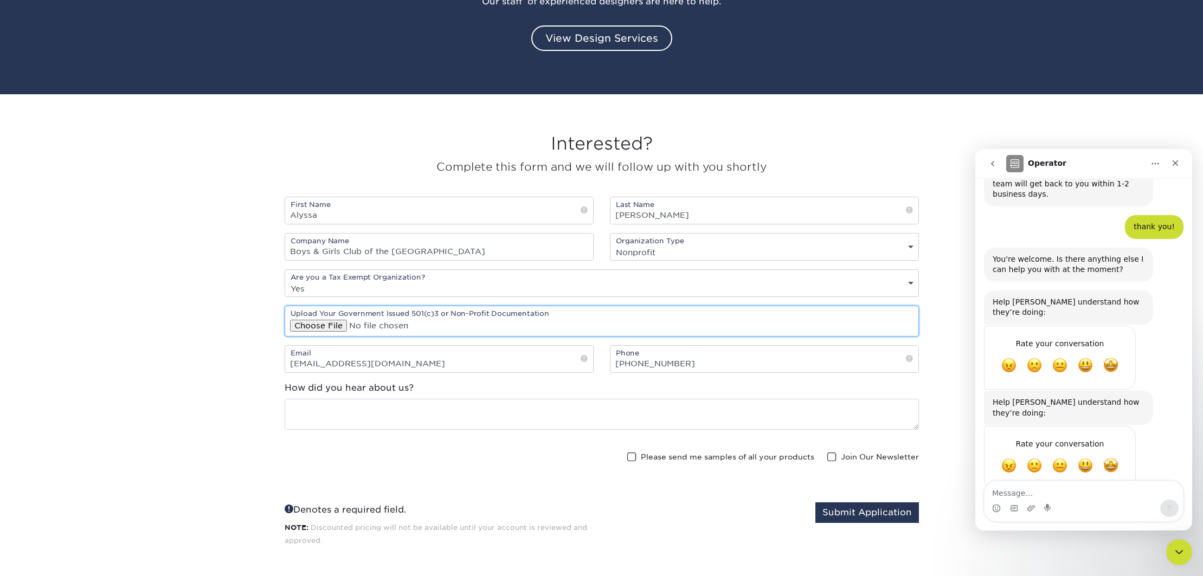
scroll to position [209, 0]
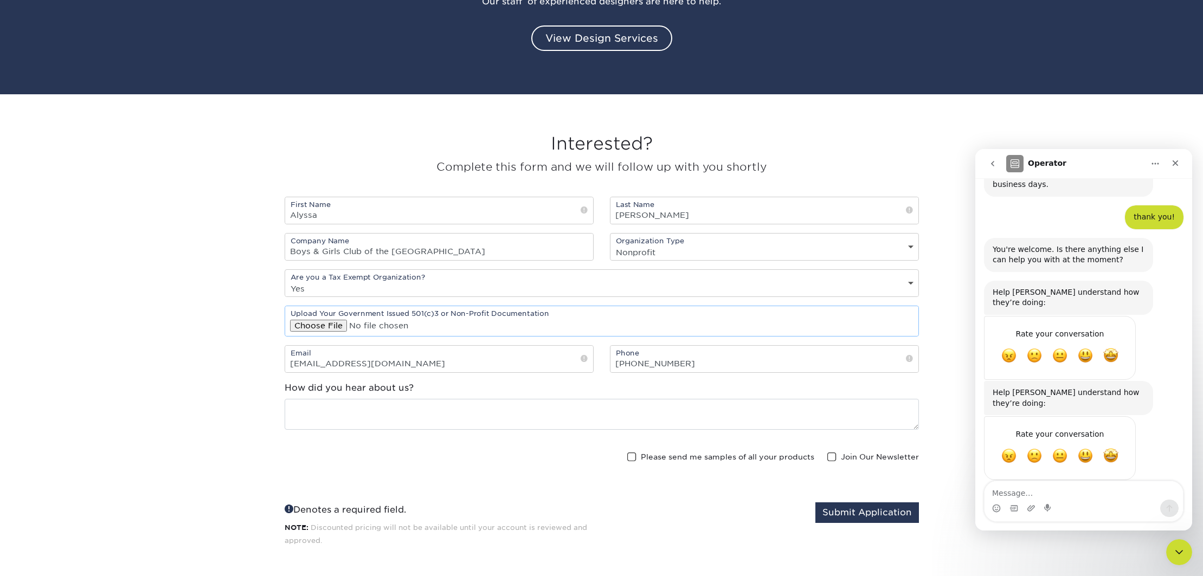
click at [632, 455] on span at bounding box center [631, 457] width 9 height 10
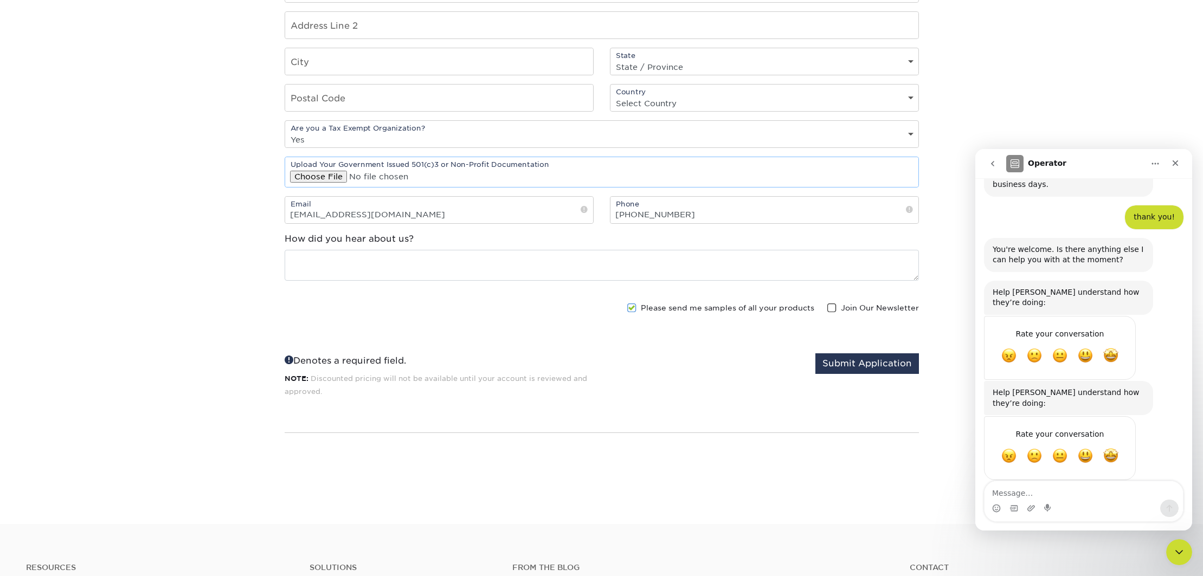
scroll to position [1634, 0]
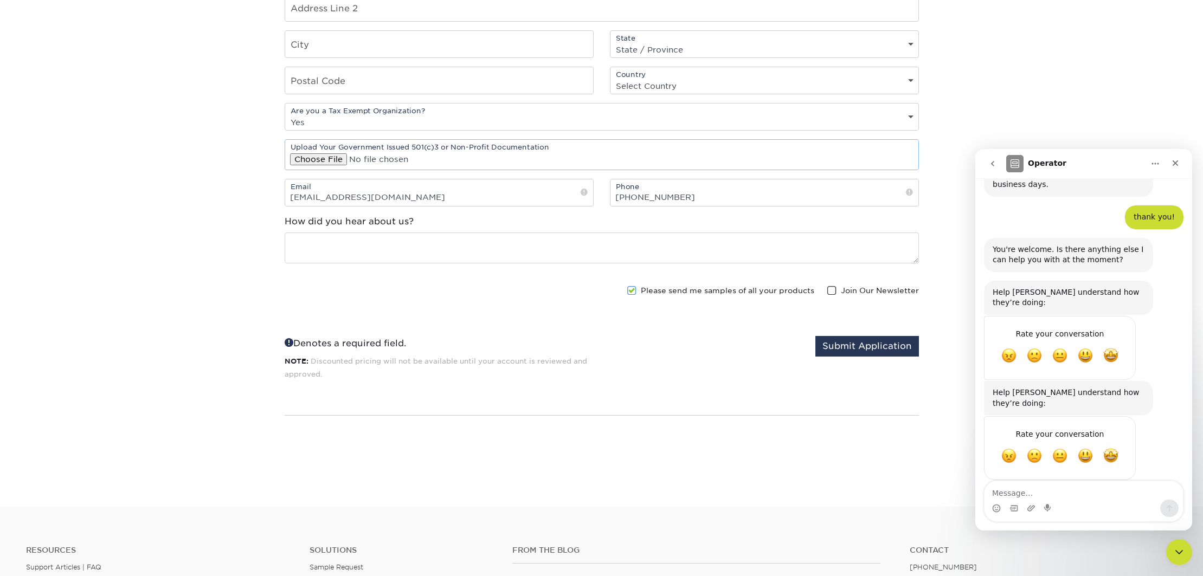
click at [830, 286] on span at bounding box center [831, 291] width 9 height 10
click at [0, 0] on input "Join Our Newsletter" at bounding box center [0, 0] width 0 height 0
click at [848, 347] on button "Submit Application" at bounding box center [868, 346] width 104 height 21
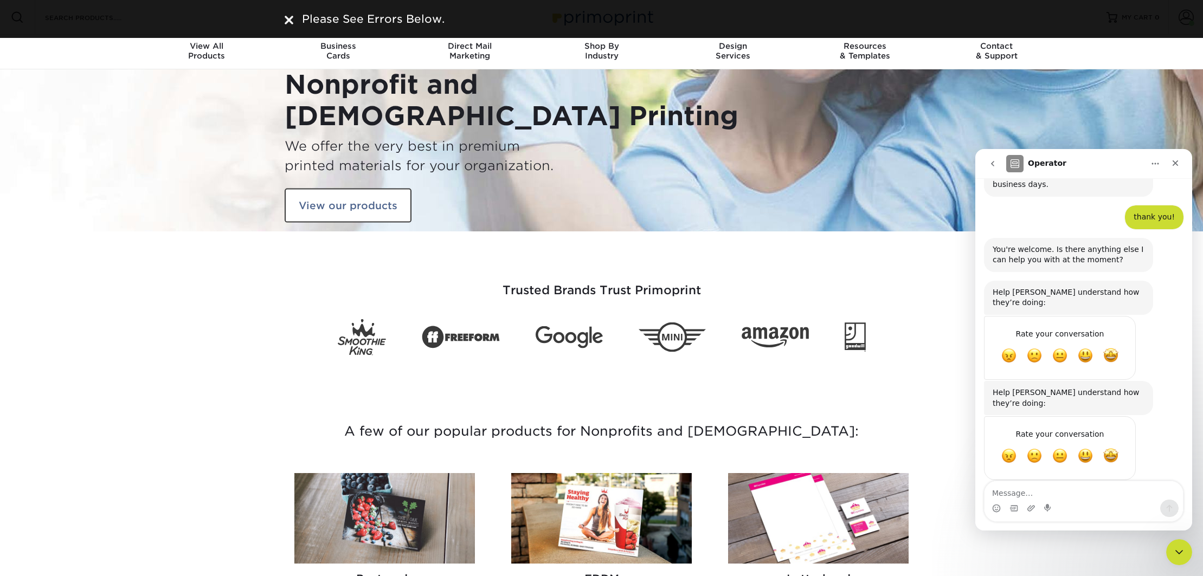
scroll to position [209, 0]
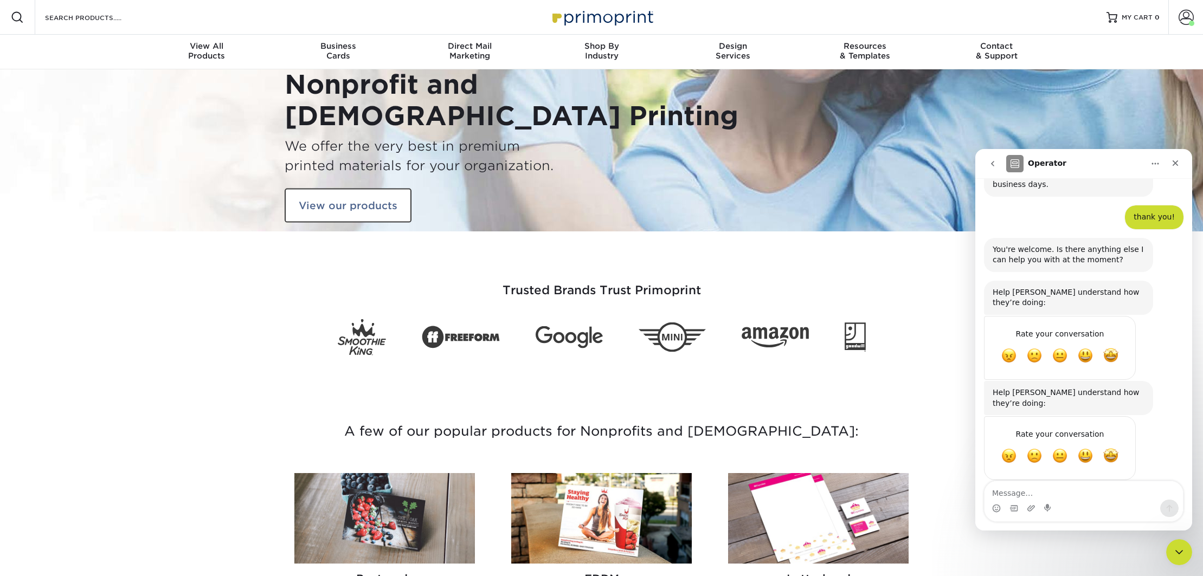
click at [1088, 357] on span "Great" at bounding box center [1085, 355] width 15 height 15
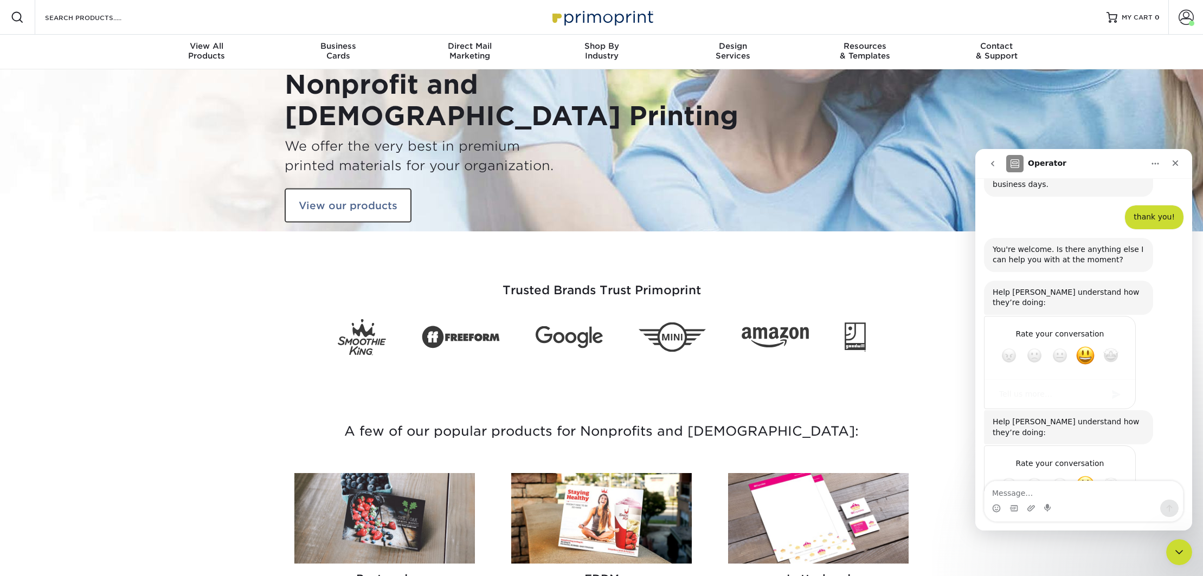
scroll to position [267, 0]
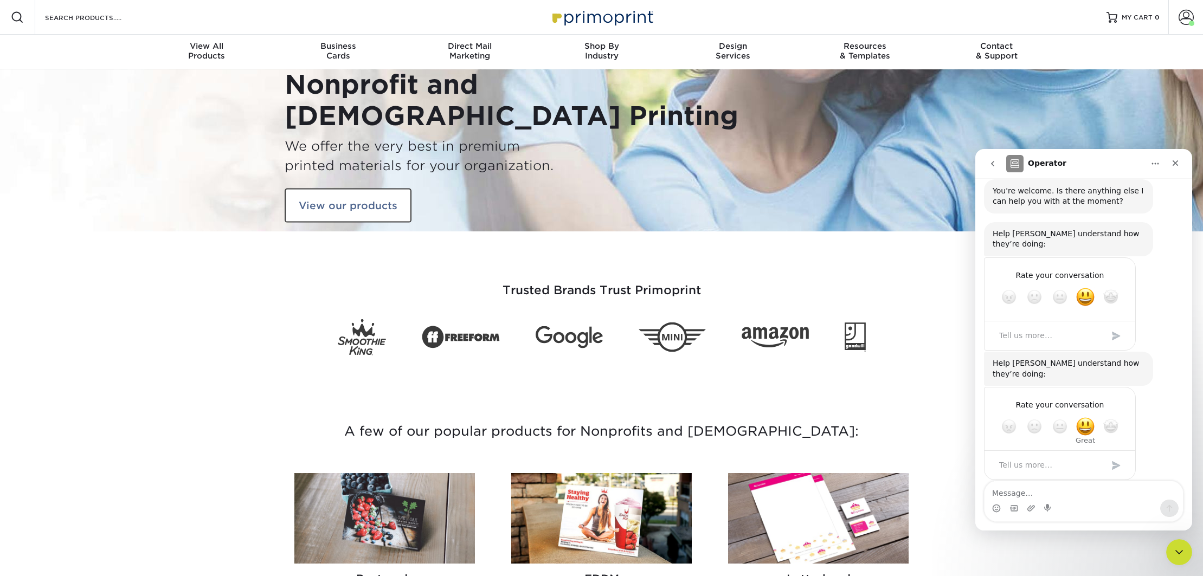
click at [1080, 417] on span "Great" at bounding box center [1086, 427] width 20 height 20
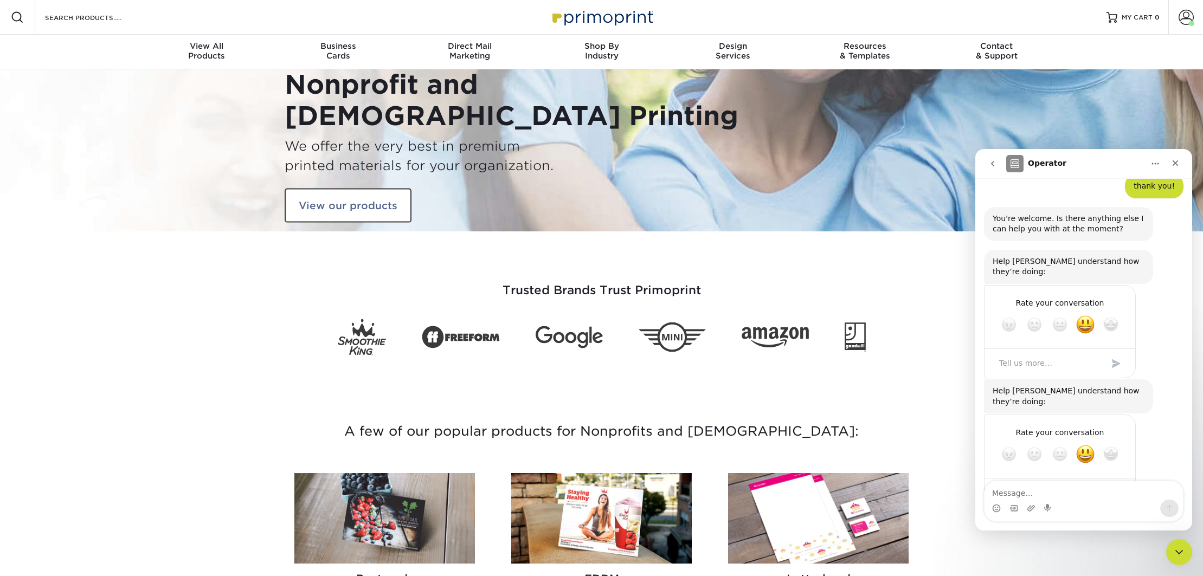
scroll to position [239, 0]
click at [1174, 163] on icon "Close" at bounding box center [1175, 163] width 9 height 9
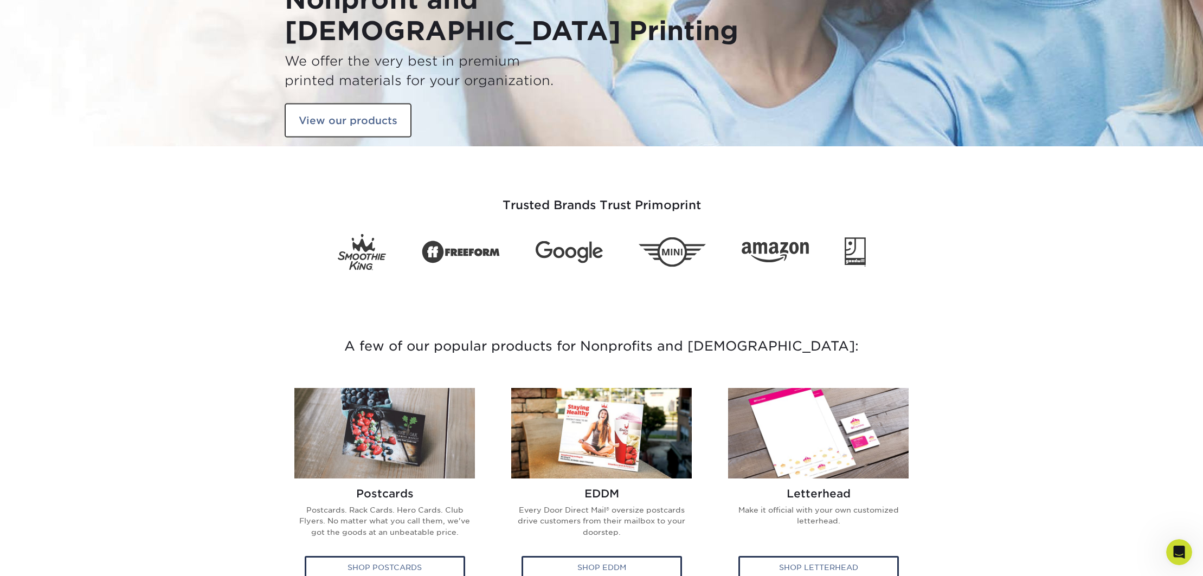
scroll to position [266, 0]
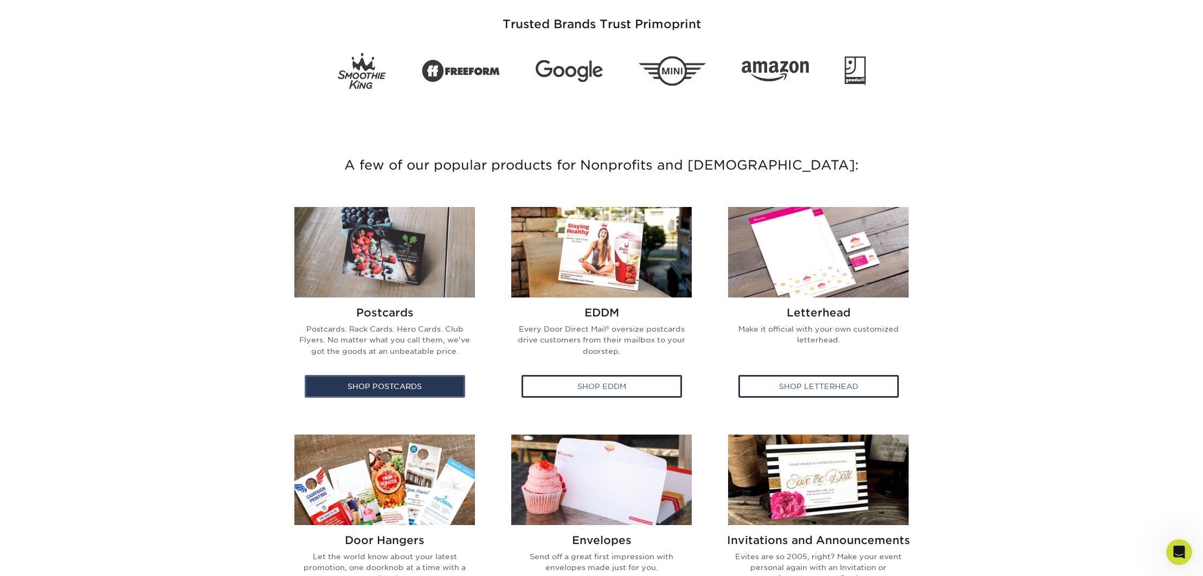
click at [427, 387] on div "Shop Postcards" at bounding box center [385, 386] width 161 height 23
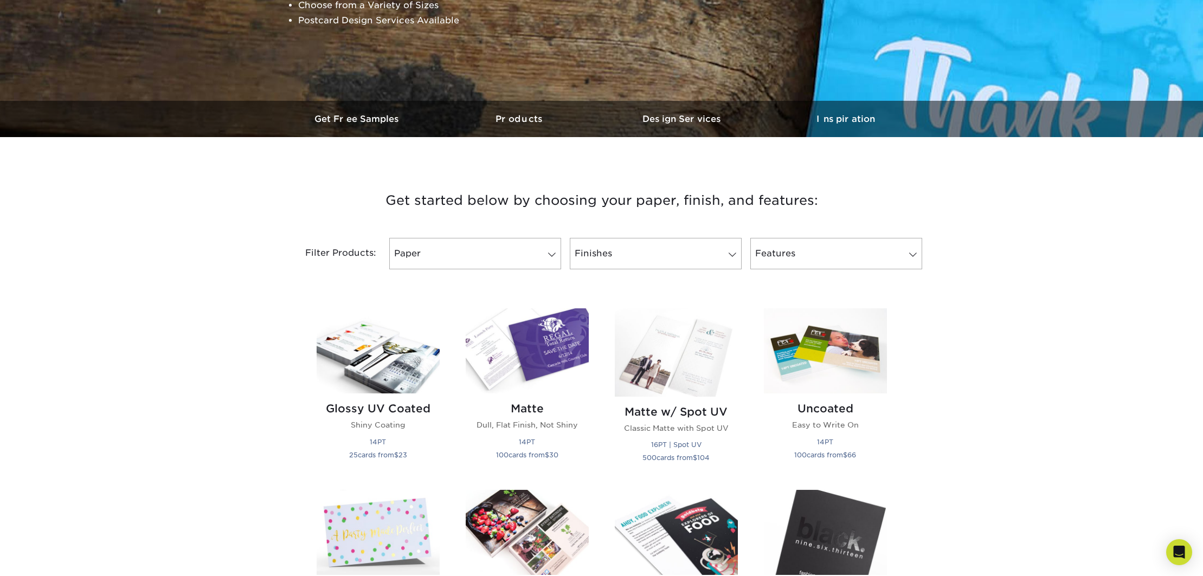
scroll to position [338, 0]
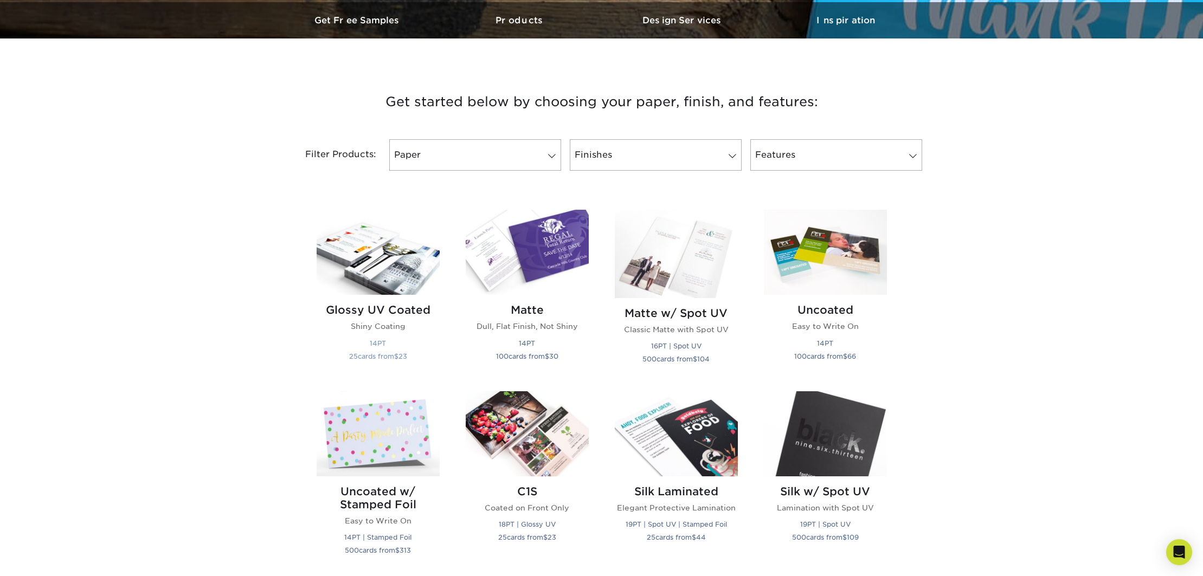
click at [401, 271] on img at bounding box center [378, 252] width 123 height 85
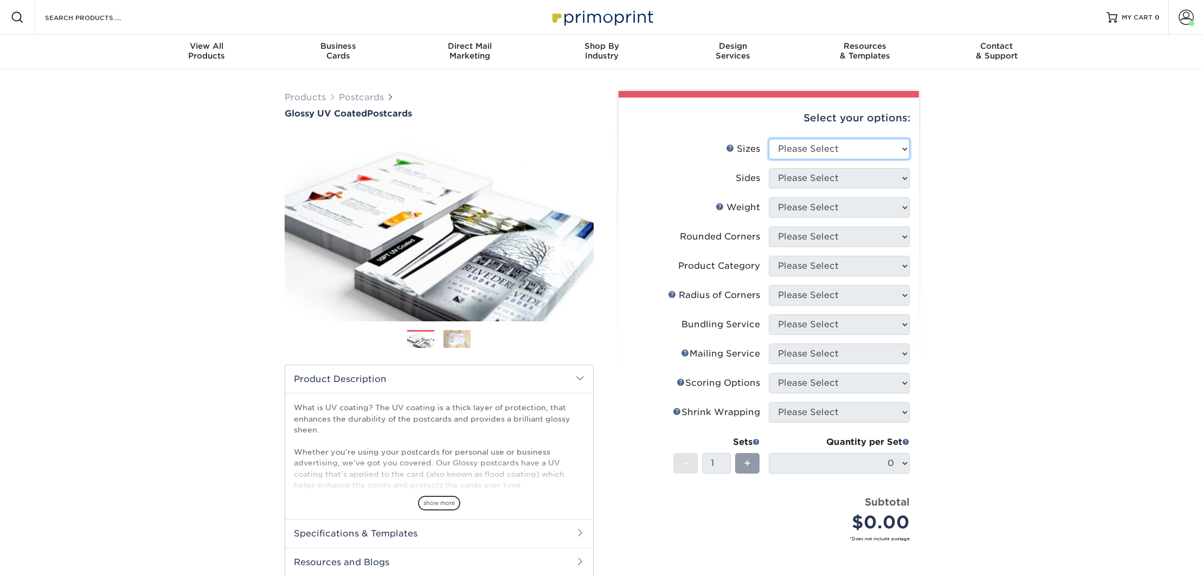
click at [792, 151] on select "Please Select 1.5" x 7" 2" x 4" 2" x 6" 2" x 7" 2" x 8" 2.12" x 5.5" 2.12" x 5.…" at bounding box center [839, 149] width 141 height 21
select select "4.00x6.00"
click at [769, 139] on select "Please Select 1.5" x 7" 2" x 4" 2" x 6" 2" x 7" 2" x 8" 2.12" x 5.5" 2.12" x 5.…" at bounding box center [839, 149] width 141 height 21
click at [816, 178] on select "Please Select Print Both Sides Print Front Only" at bounding box center [839, 178] width 141 height 21
select select "13abbda7-1d64-4f25-8bb2-c179b224825d"
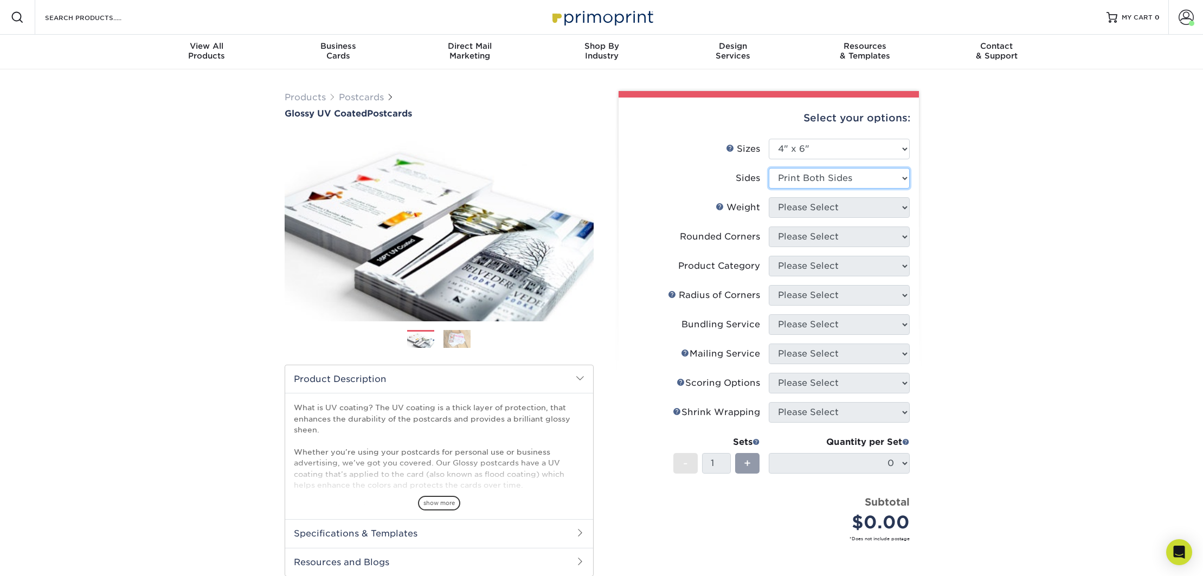
click at [769, 168] on select "Please Select Print Both Sides Print Front Only" at bounding box center [839, 178] width 141 height 21
click at [814, 204] on select "Please Select 14PT 16PT 18PT C1S" at bounding box center [839, 207] width 141 height 21
select select "16PT"
click at [769, 197] on select "Please Select 14PT 16PT 18PT C1S" at bounding box center [839, 207] width 141 height 21
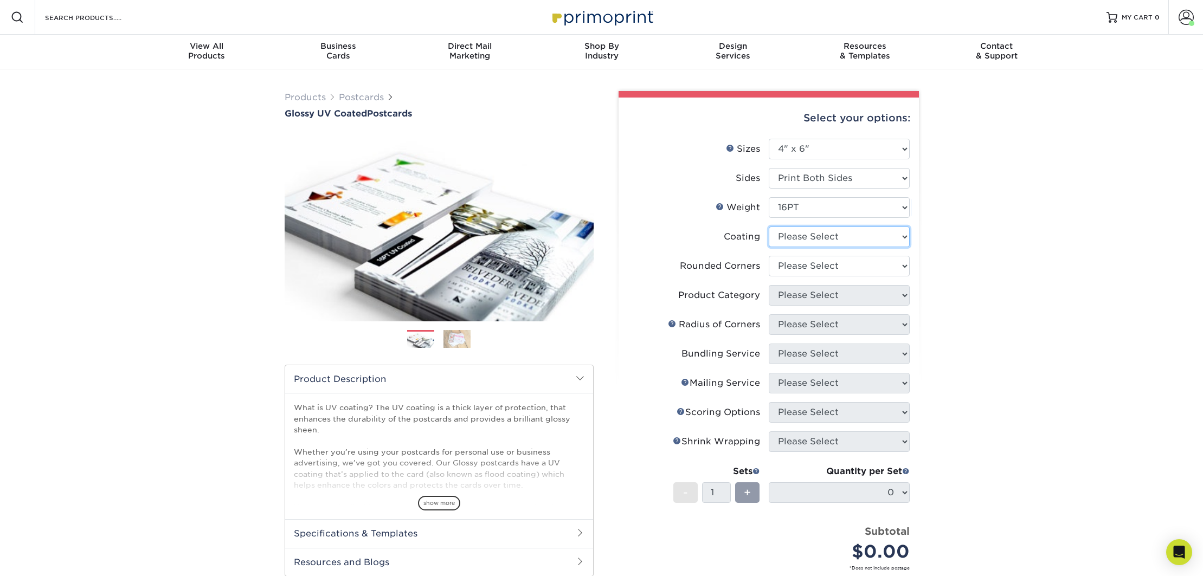
click at [811, 237] on select at bounding box center [839, 237] width 141 height 21
select select "ae367451-b2b8-45df-a344-0f05b6a12993"
click at [769, 227] on select at bounding box center [839, 237] width 141 height 21
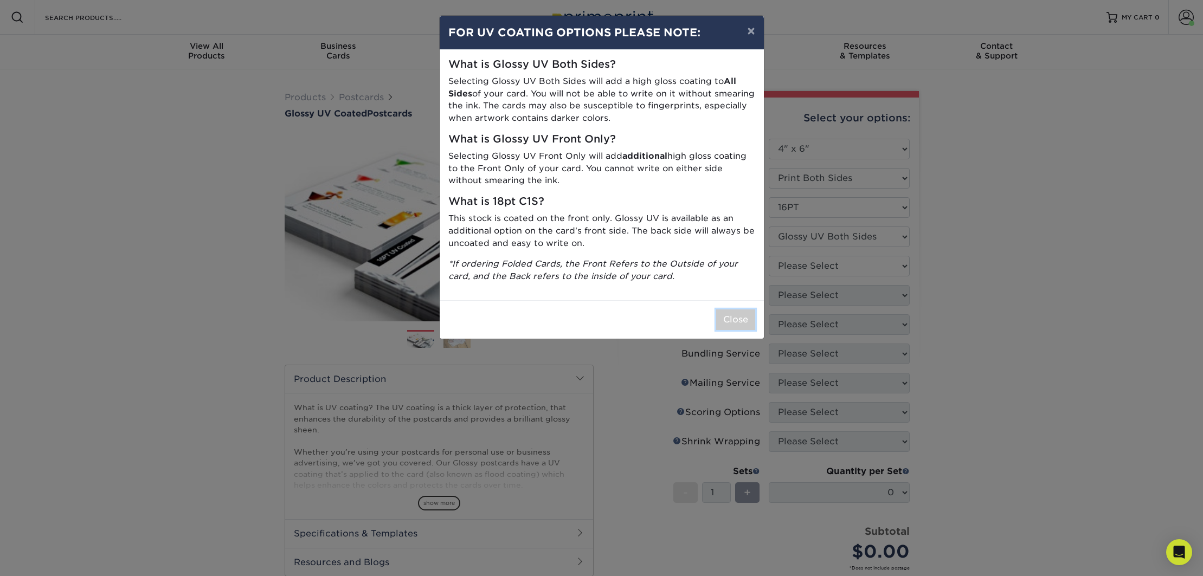
drag, startPoint x: 750, startPoint y: 316, endPoint x: 781, endPoint y: 306, distance: 32.8
click at [750, 316] on button "Close" at bounding box center [735, 320] width 39 height 21
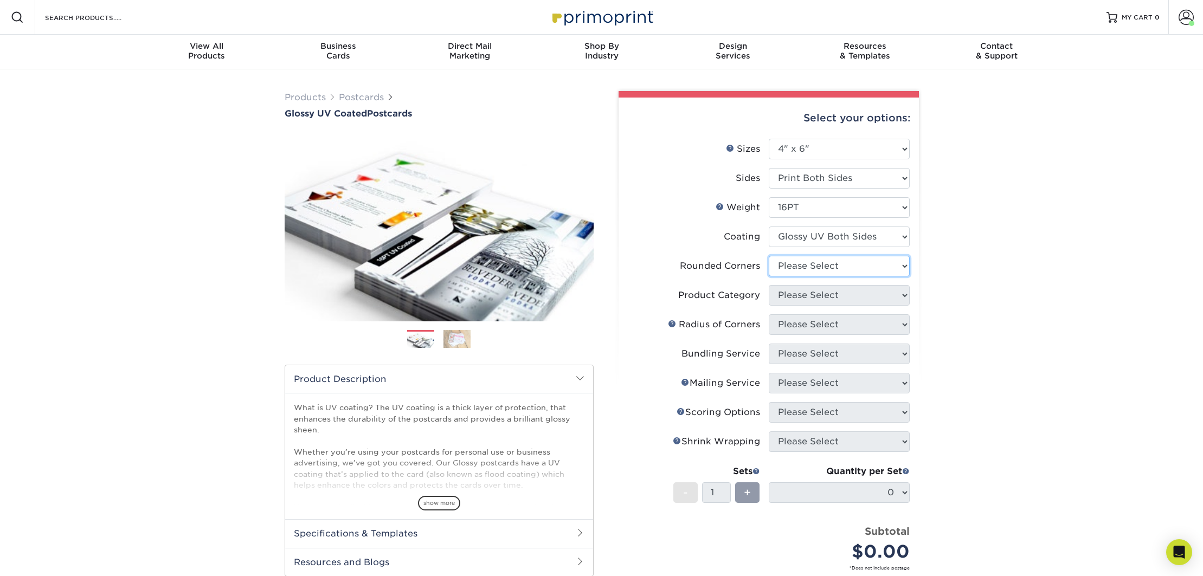
click at [825, 266] on select "Please Select Yes - Round 4 Corners No" at bounding box center [839, 266] width 141 height 21
select select "0"
click at [769, 256] on select "Please Select Yes - Round 4 Corners No" at bounding box center [839, 266] width 141 height 21
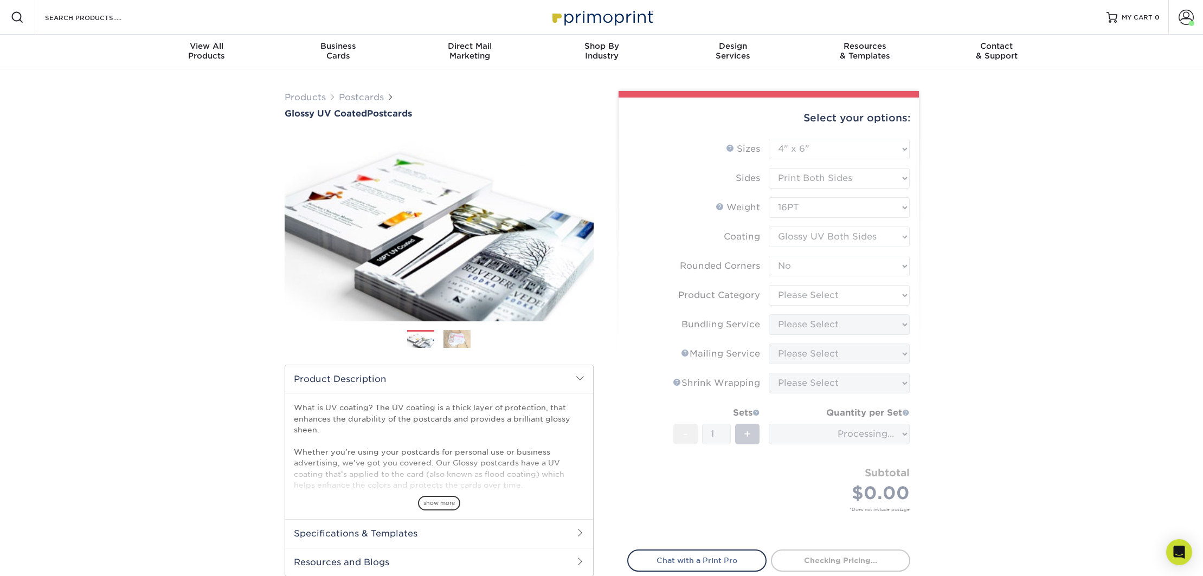
click at [818, 296] on form "Sizes Help Sizes Please Select 1.5" x 7" 2" x 4" 2" x 6" 2" x 7" 2" x 8" 2.12" …" at bounding box center [768, 338] width 283 height 399
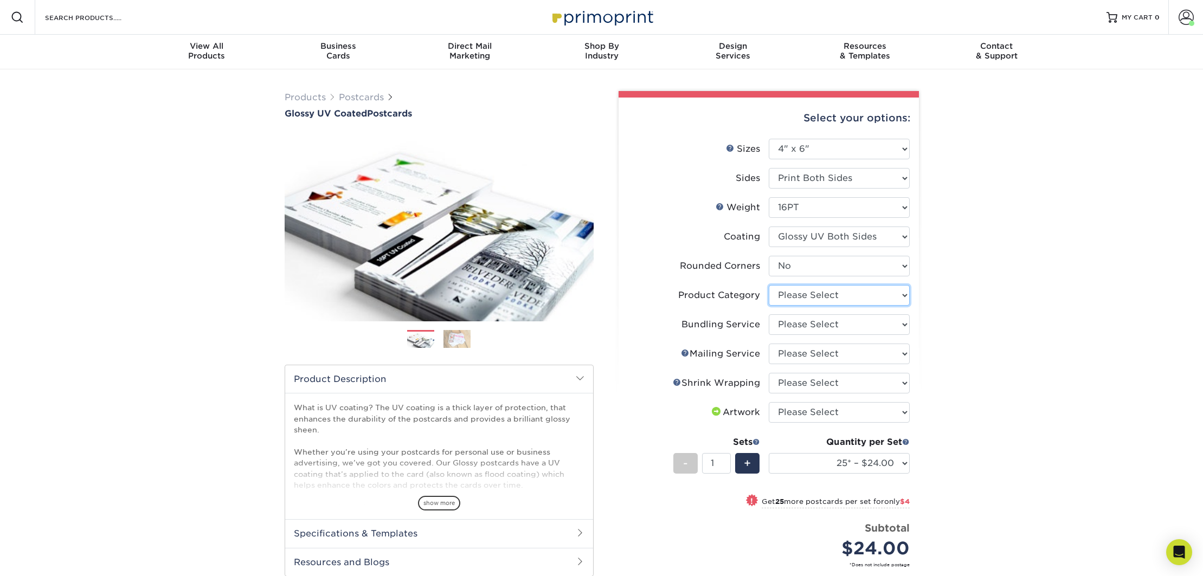
click at [811, 295] on select "Please Select Postcards" at bounding box center [839, 295] width 141 height 21
select select "9b7272e0-d6c8-4c3c-8e97-d3a1bcdab858"
click at [769, 285] on select "Please Select Postcards" at bounding box center [839, 295] width 141 height 21
click at [806, 324] on select "Please Select No Bundling Services Yes, Bundles of 50 (+2 Days) Yes, Bundles of…" at bounding box center [839, 325] width 141 height 21
select select "58689abb-25c0-461c-a4c3-a80b627d6649"
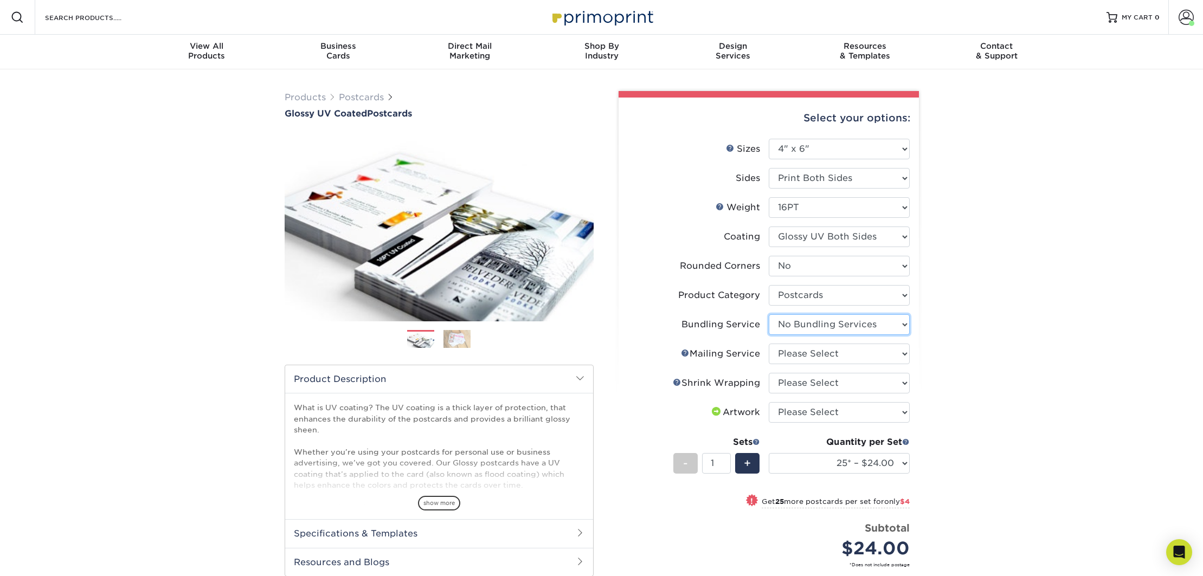
click at [769, 315] on select "Please Select No Bundling Services Yes, Bundles of 50 (+2 Days) Yes, Bundles of…" at bounding box center [839, 325] width 141 height 21
click at [805, 351] on select "Please Select No Direct Mailing Service No, I will mail/stamp/imprint Direct Ma…" at bounding box center [839, 354] width 141 height 21
select select "3e5e9bdd-d78a-4c28-a41d-fe1407925ca6"
click at [769, 344] on select "Please Select No Direct Mailing Service No, I will mail/stamp/imprint Direct Ma…" at bounding box center [839, 354] width 141 height 21
click at [814, 384] on select "Please Select No Shrink Wrapping Shrink Wrap 100 Per Package Shrink Wrap 50 Per…" at bounding box center [839, 383] width 141 height 21
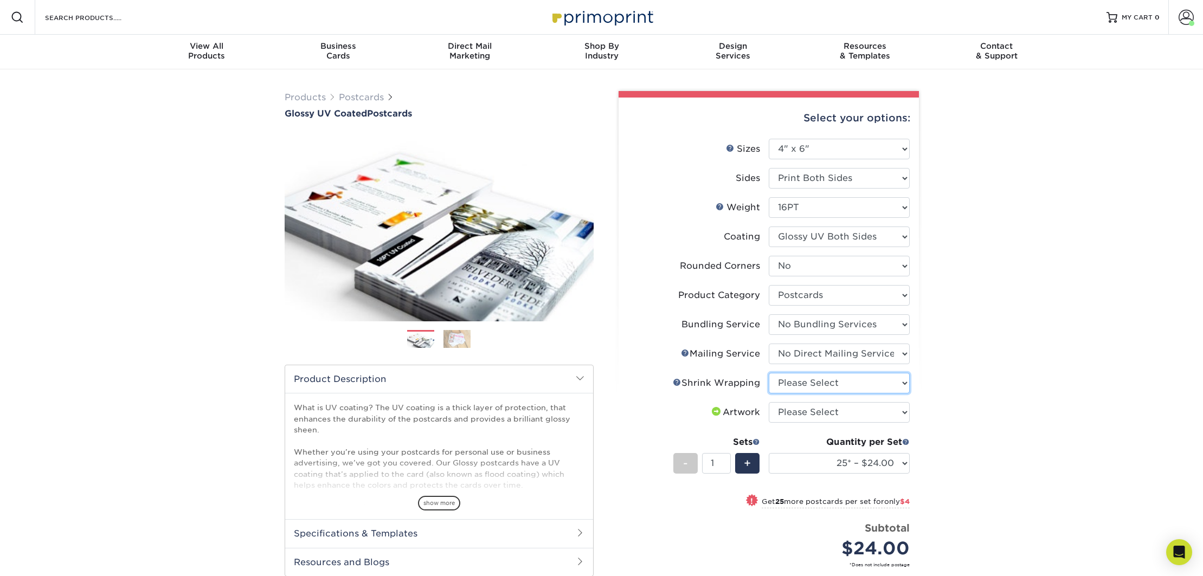
select select "c8749376-e7da-41d0-b3dc-647faf84d907"
click at [769, 373] on select "Please Select No Shrink Wrapping Shrink Wrap 100 Per Package Shrink Wrap 50 Per…" at bounding box center [839, 383] width 141 height 21
click at [813, 415] on select "Please Select I will upload files I need a design - $150" at bounding box center [839, 412] width 141 height 21
select select "upload"
click at [769, 402] on select "Please Select I will upload files I need a design - $150" at bounding box center [839, 412] width 141 height 21
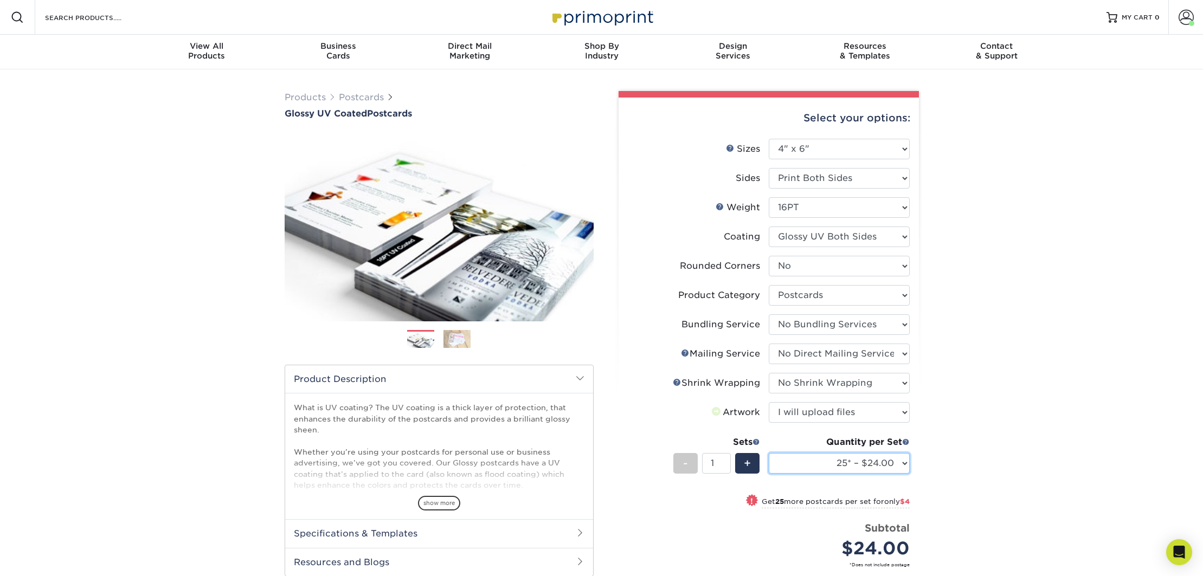
click at [818, 462] on select "25* – $24.00 50* – $28.00 75* – $34.00 100* – $41.00 250* – $74.00 500 – $88.00…" at bounding box center [839, 463] width 141 height 21
select select "1000 – $99.00"
click at [769, 453] on select "25* – $24.00 50* – $28.00 75* – $34.00 100* – $41.00 250* – $74.00 500 – $88.00…" at bounding box center [839, 463] width 141 height 21
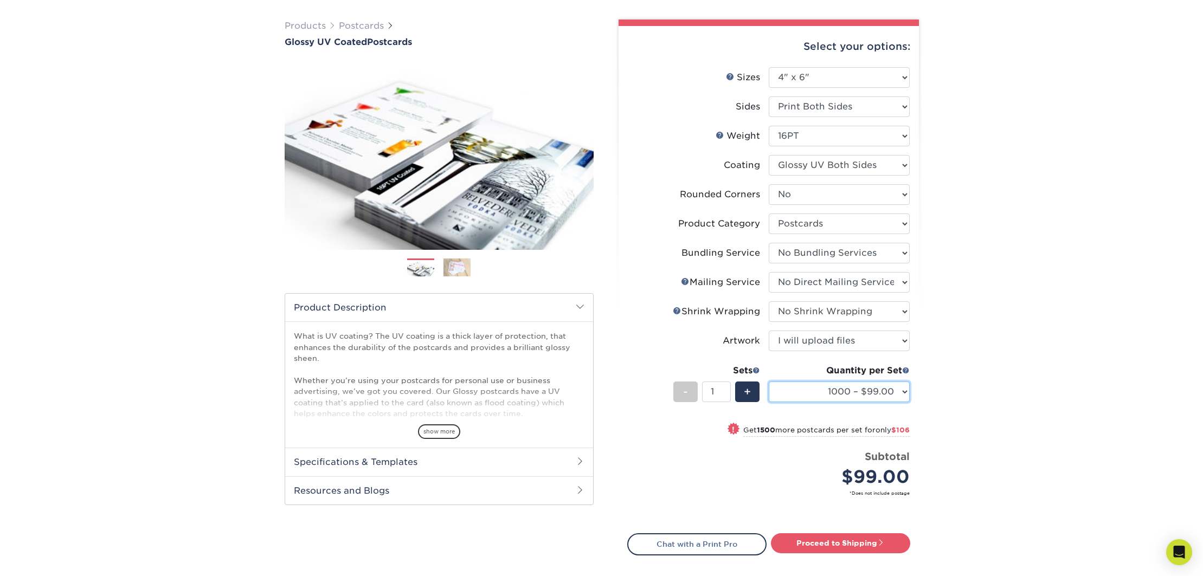
scroll to position [63, 0]
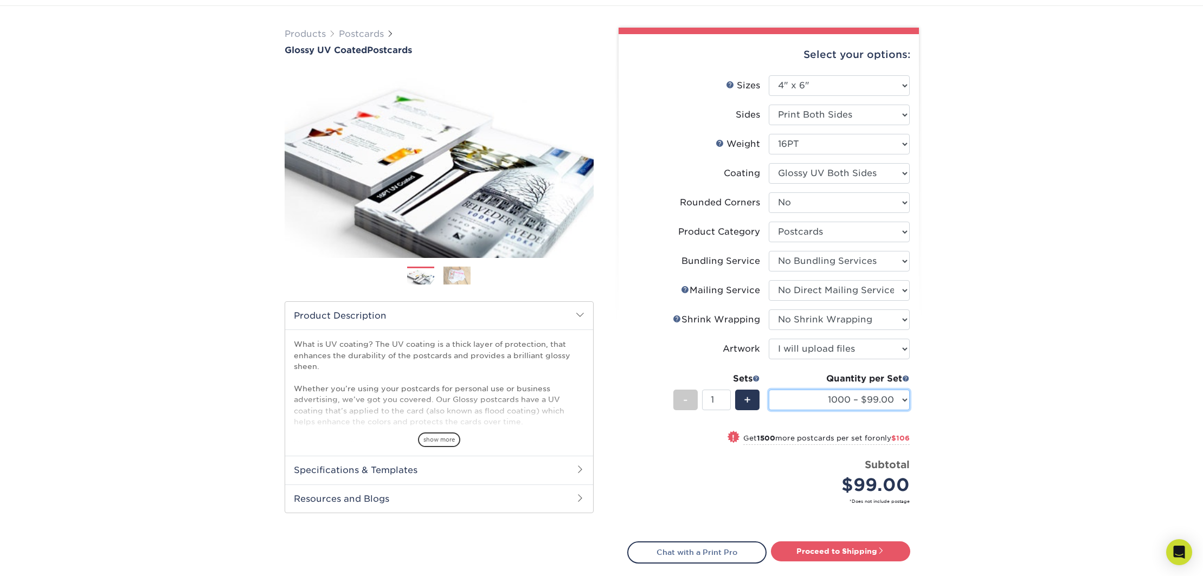
click at [846, 401] on select "25* – $24.00 50* – $28.00 75* – $34.00 100* – $41.00 250* – $74.00 500 – $88.00…" at bounding box center [839, 400] width 141 height 21
